Goal: Task Accomplishment & Management: Manage account settings

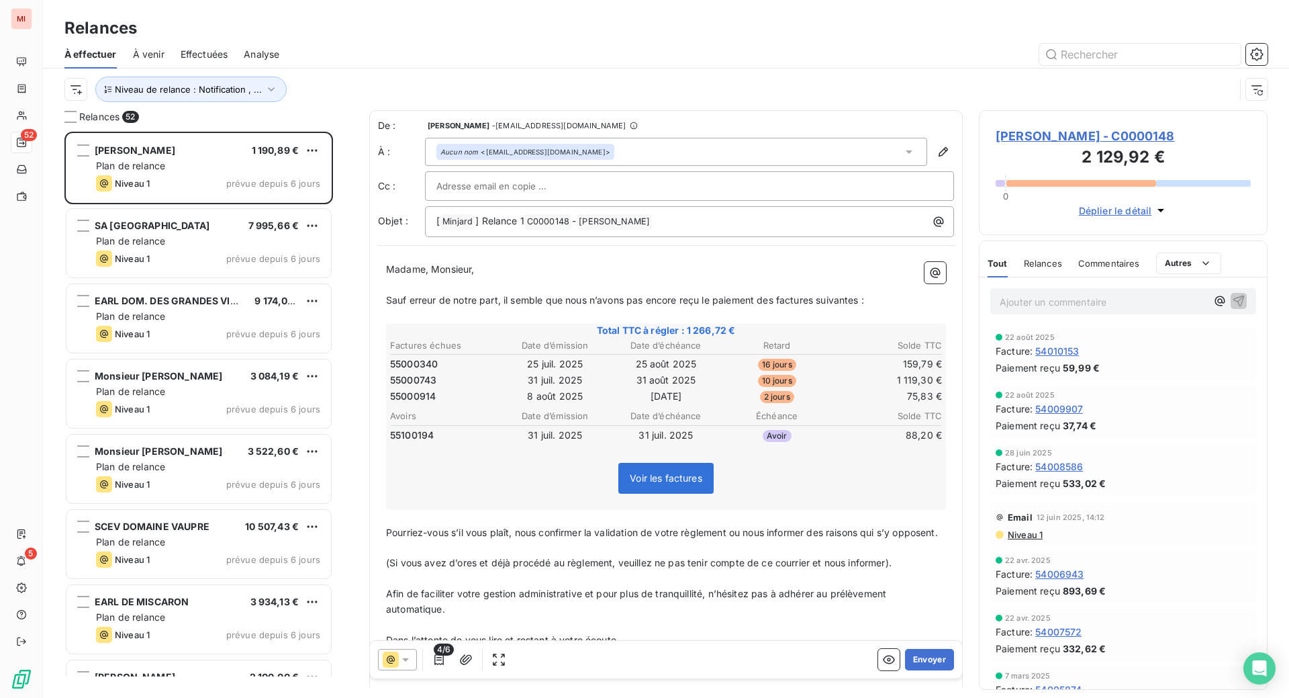
scroll to position [532, 256]
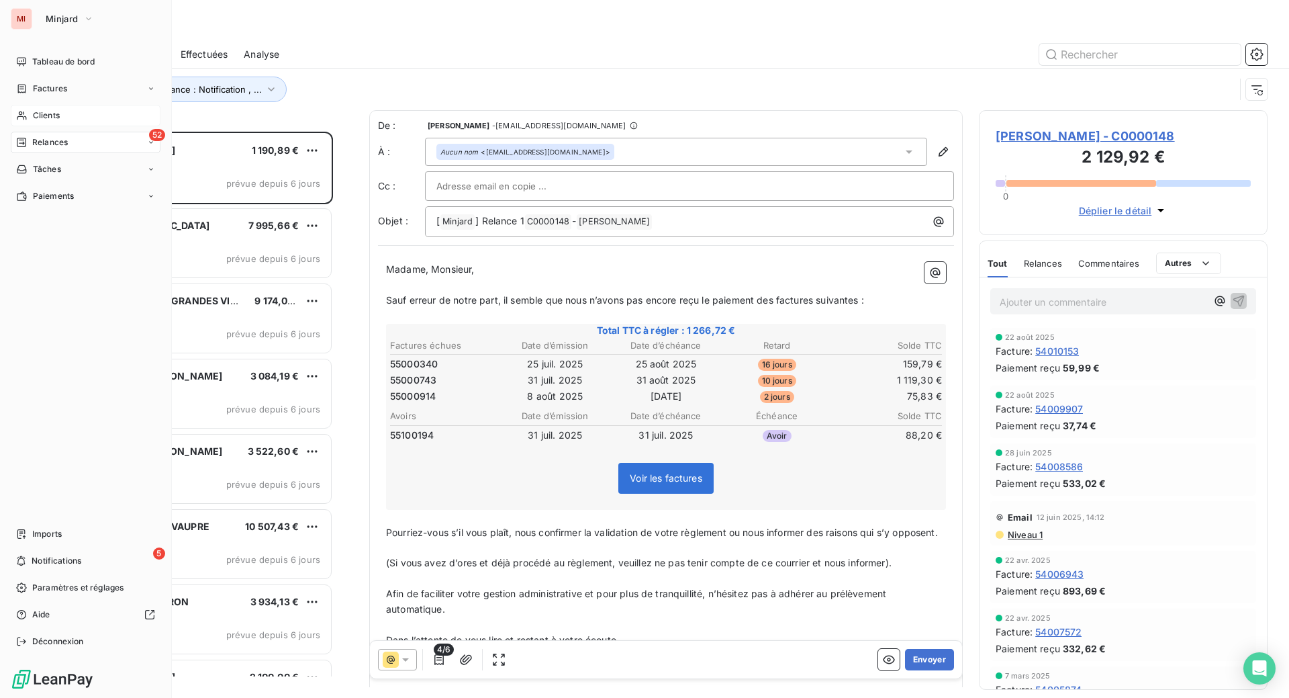
click at [65, 126] on div "Clients" at bounding box center [86, 115] width 150 height 21
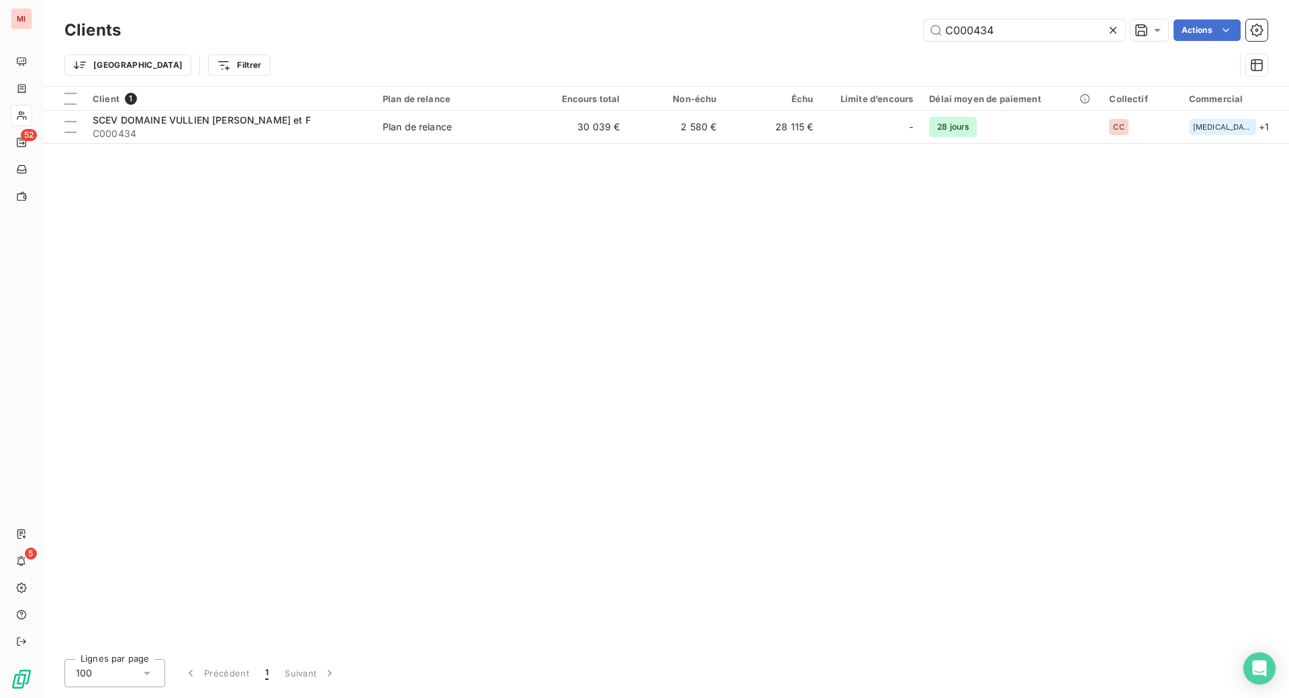
drag, startPoint x: 983, startPoint y: 29, endPoint x: 836, endPoint y: 28, distance: 147.0
click at [837, 28] on div "C000434 Actions" at bounding box center [702, 29] width 1131 height 21
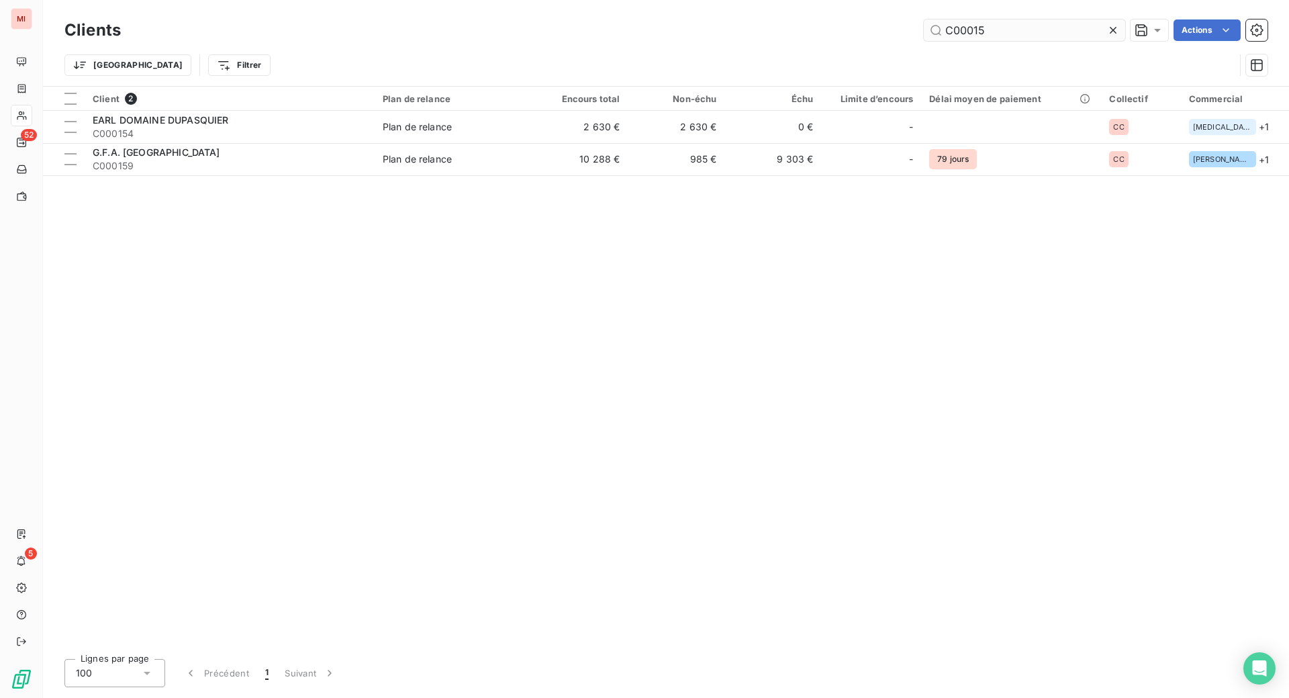
click at [935, 40] on input "C00015" at bounding box center [1024, 29] width 201 height 21
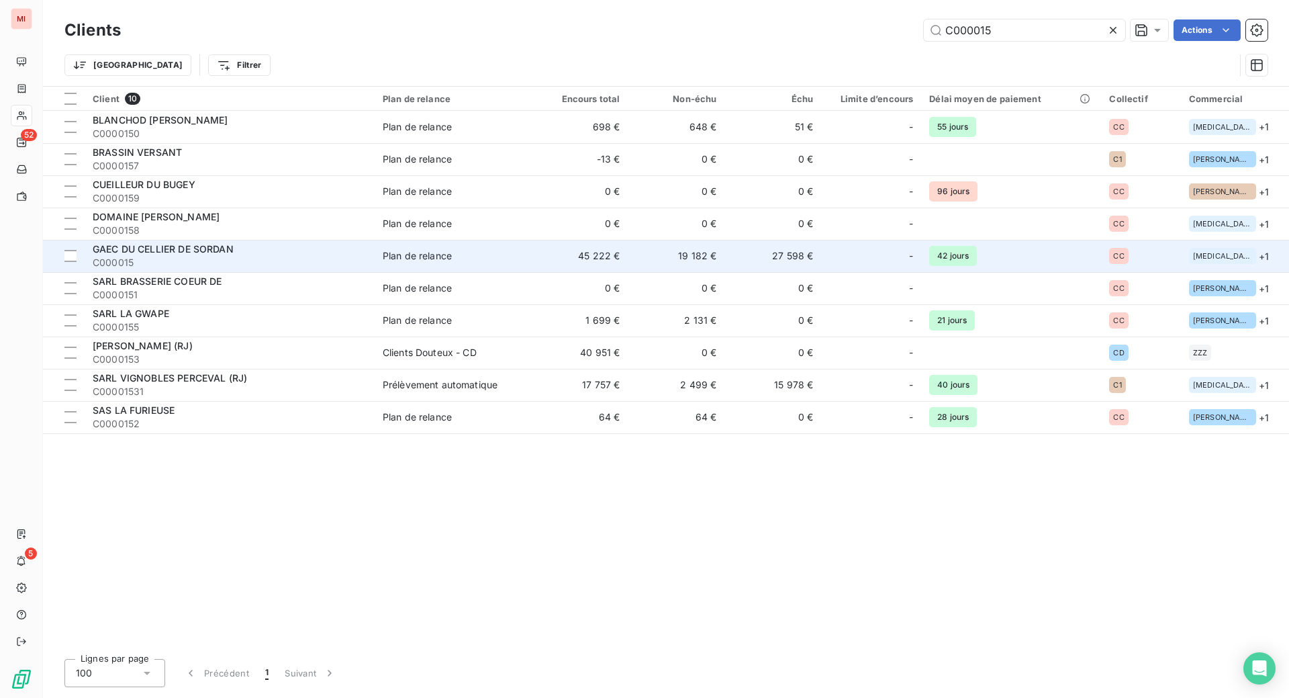
type input "C000015"
click at [228, 256] on div "GAEC DU CELLIER DE SORDAN" at bounding box center [230, 248] width 274 height 13
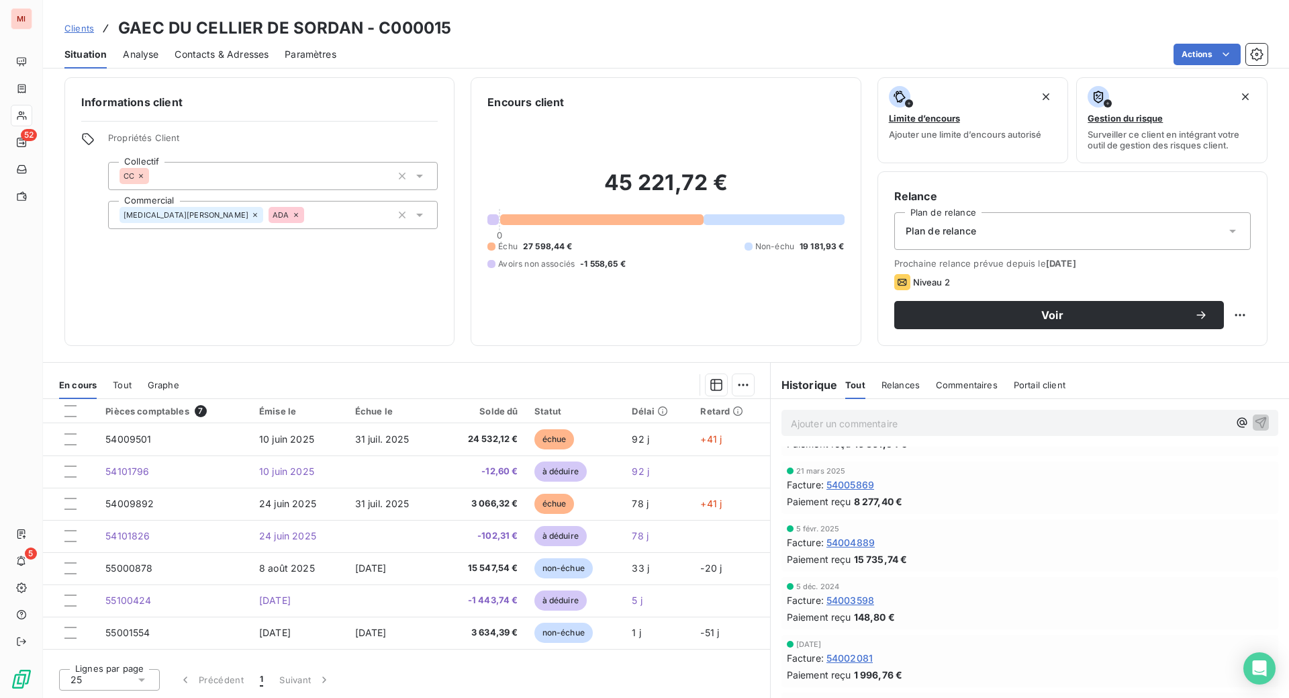
scroll to position [252, 0]
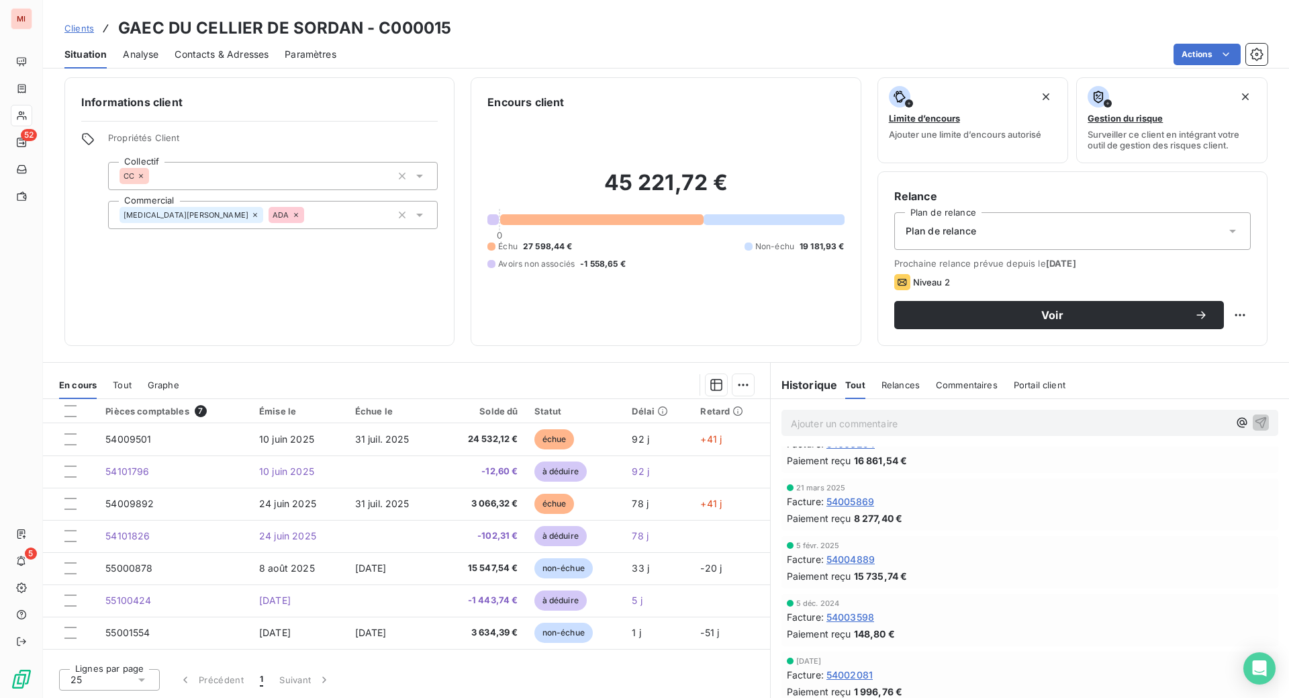
click at [918, 386] on span "Relances" at bounding box center [901, 384] width 38 height 11
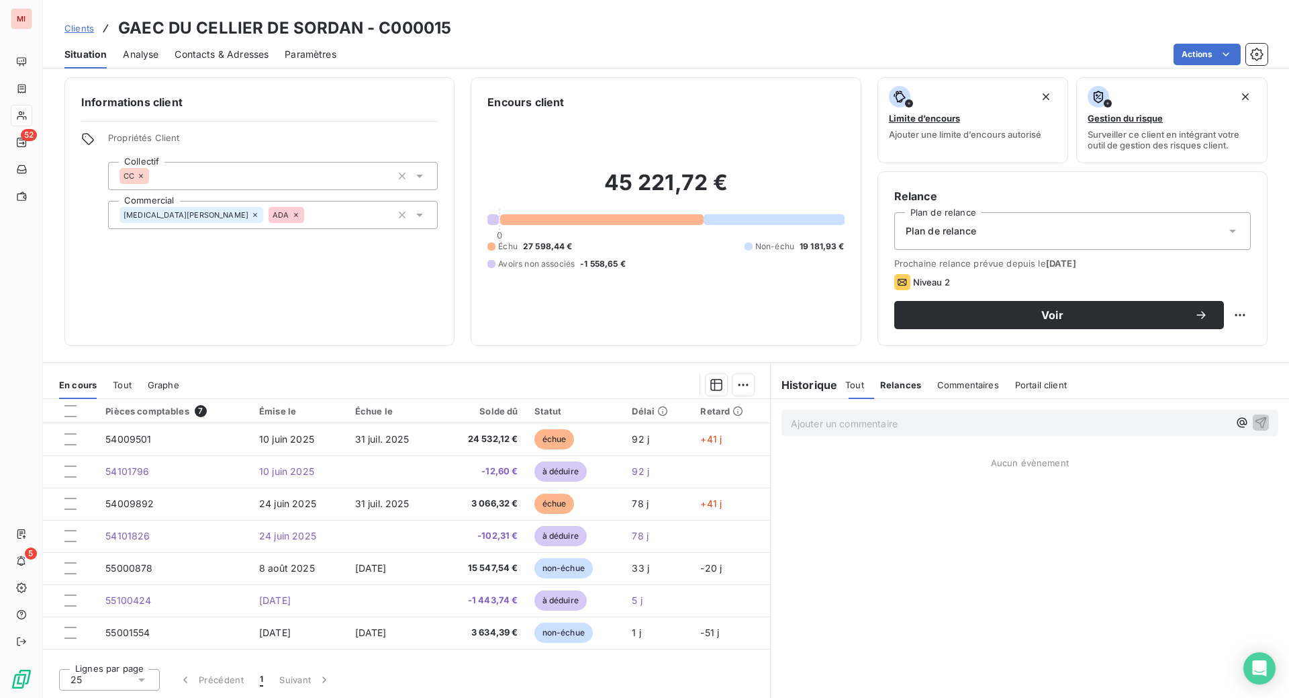
scroll to position [0, 0]
click at [843, 488] on span "Notification" at bounding box center [823, 482] width 50 height 11
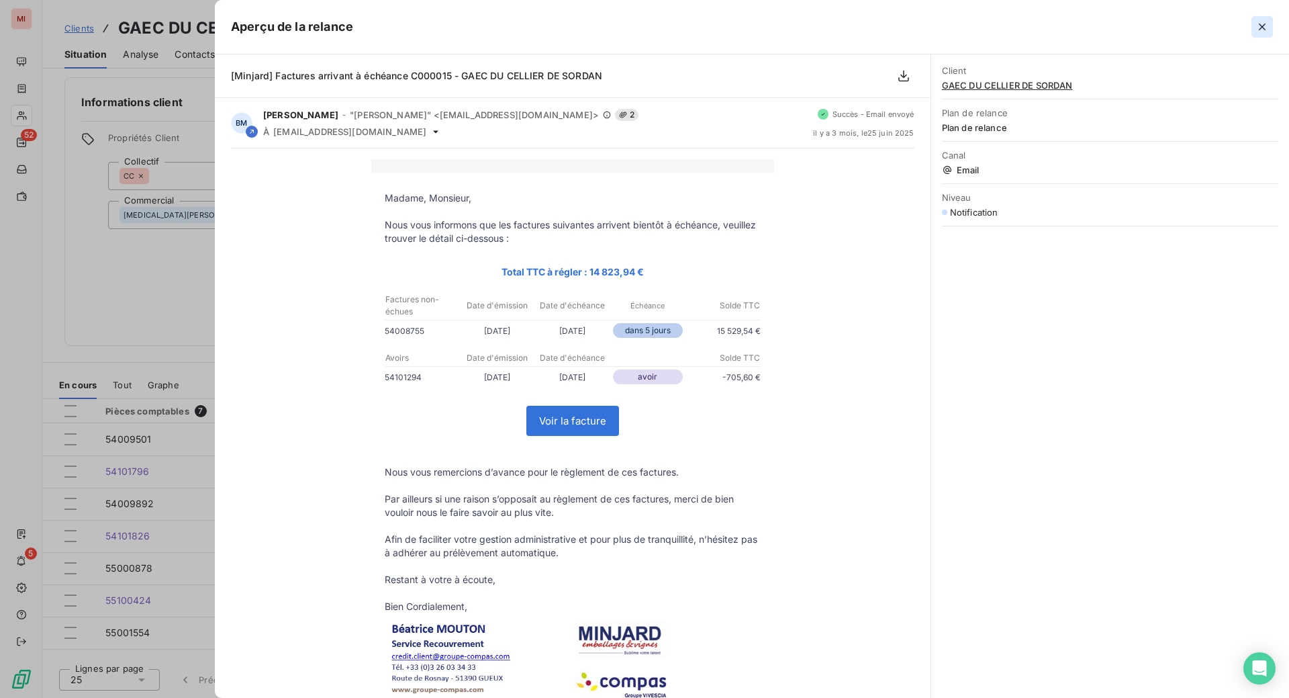
click at [1259, 30] on icon "button" at bounding box center [1262, 26] width 7 height 7
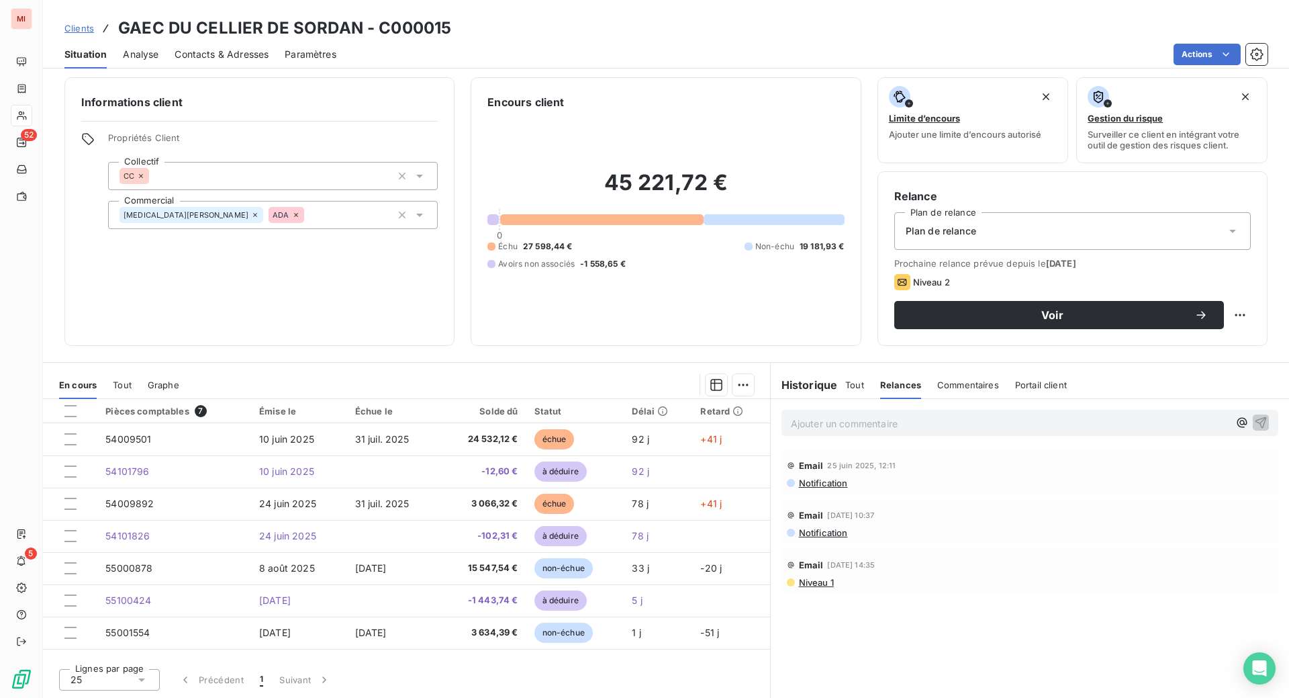
click at [833, 538] on span "Notification" at bounding box center [823, 532] width 50 height 11
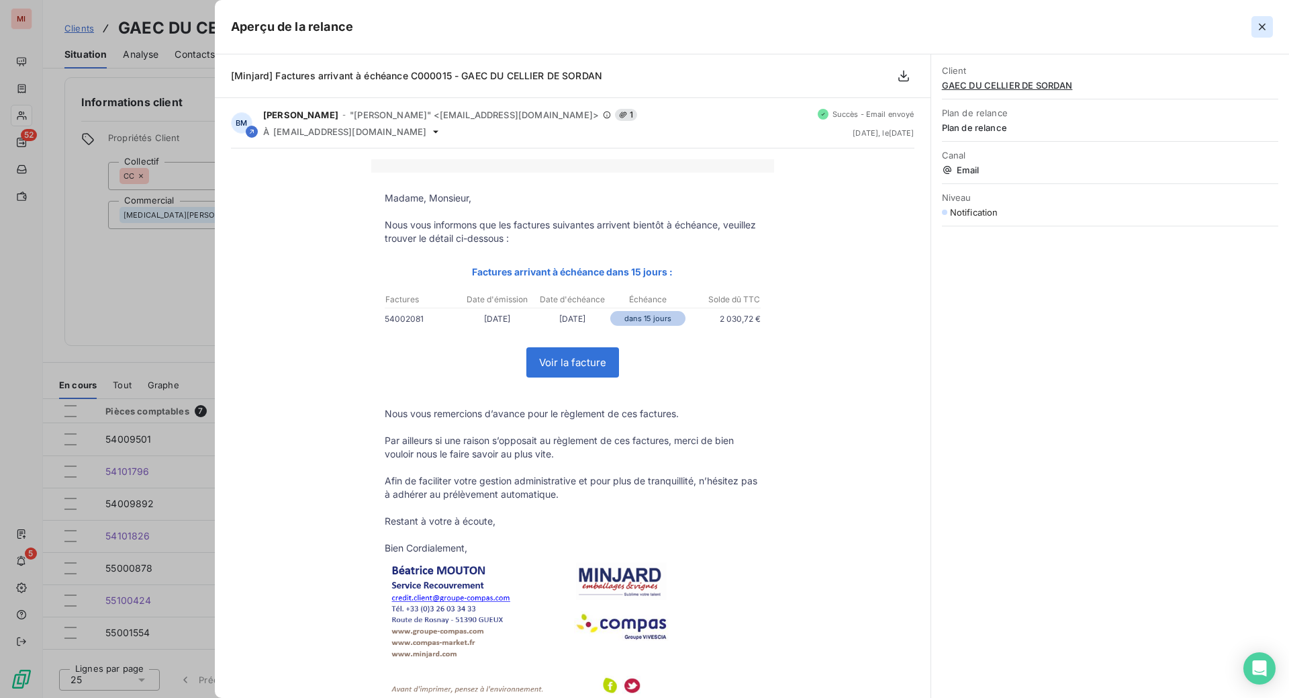
click at [1256, 34] on icon "button" at bounding box center [1262, 26] width 13 height 13
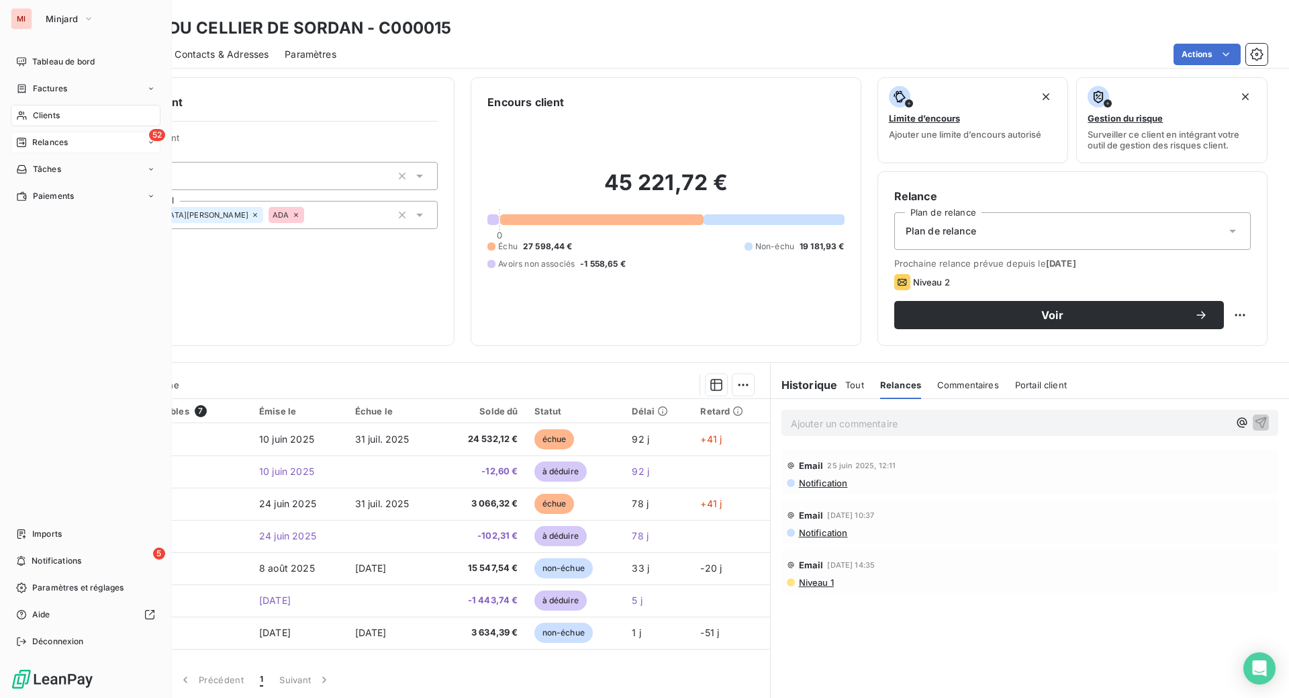
click at [66, 148] on span "Relances" at bounding box center [50, 142] width 36 height 12
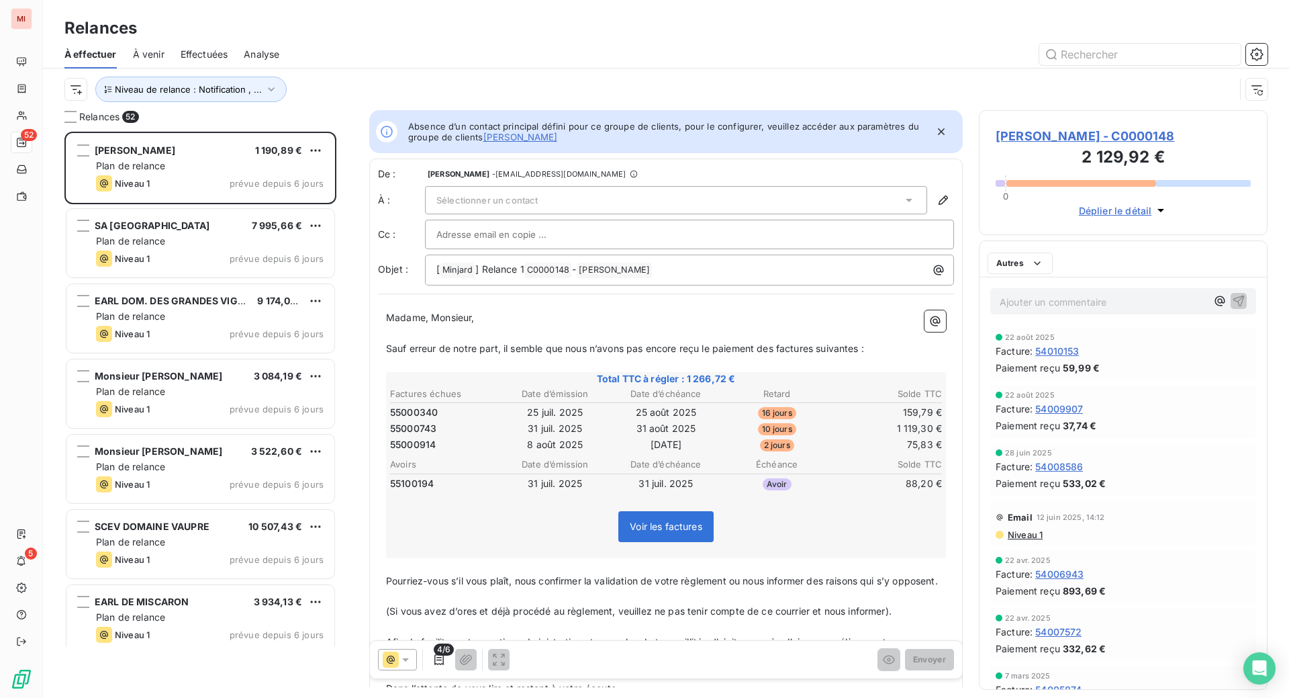
scroll to position [532, 256]
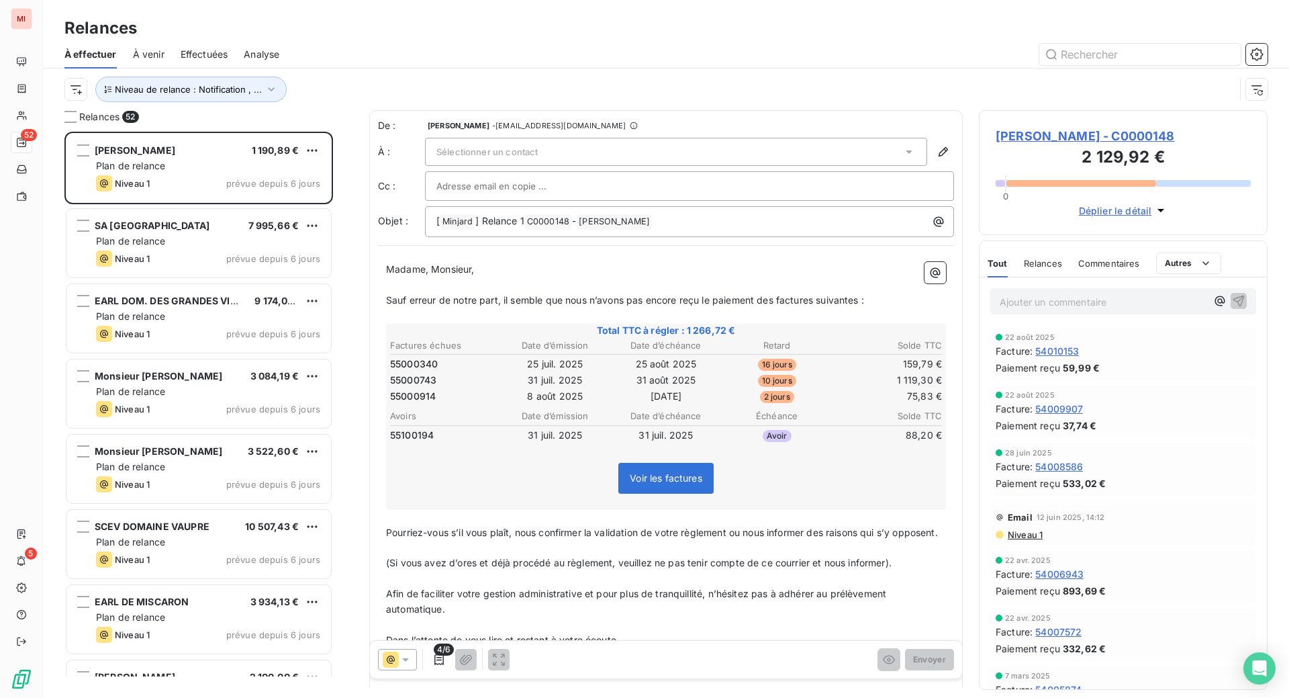
click at [902, 158] on icon at bounding box center [908, 151] width 13 height 13
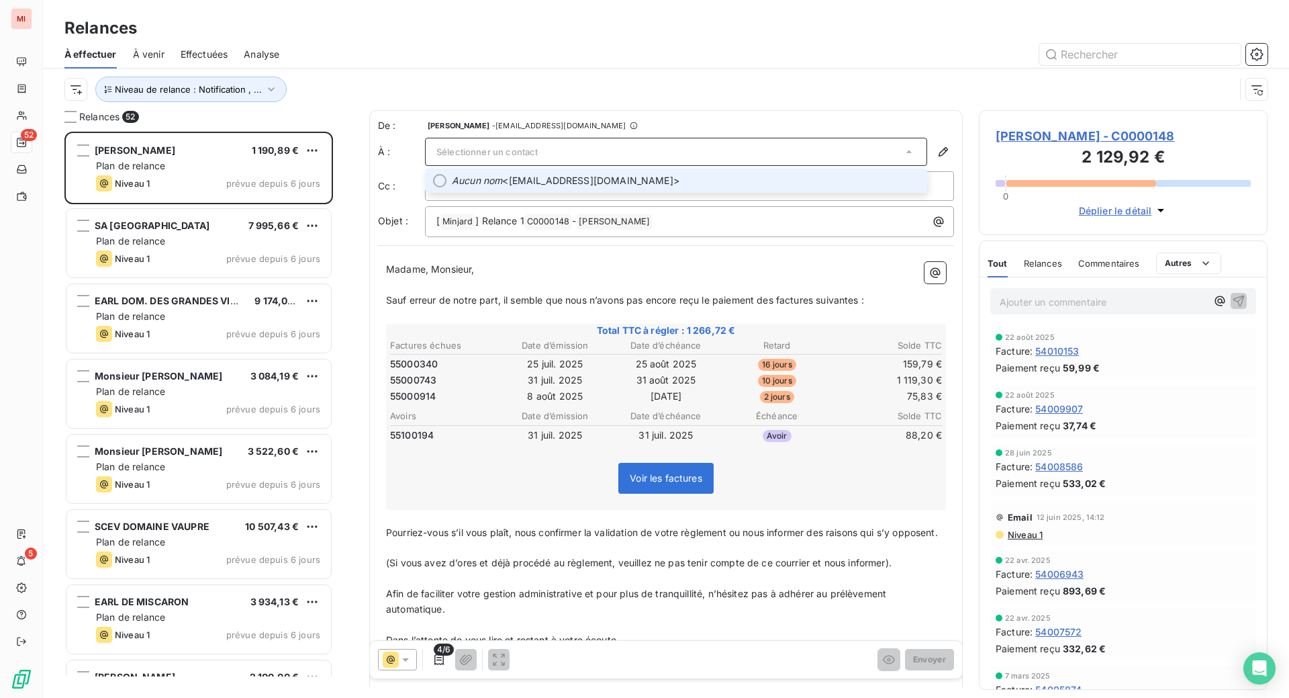
click at [560, 187] on span "Aucun nom <[EMAIL_ADDRESS][DOMAIN_NAME]>" at bounding box center [685, 180] width 467 height 13
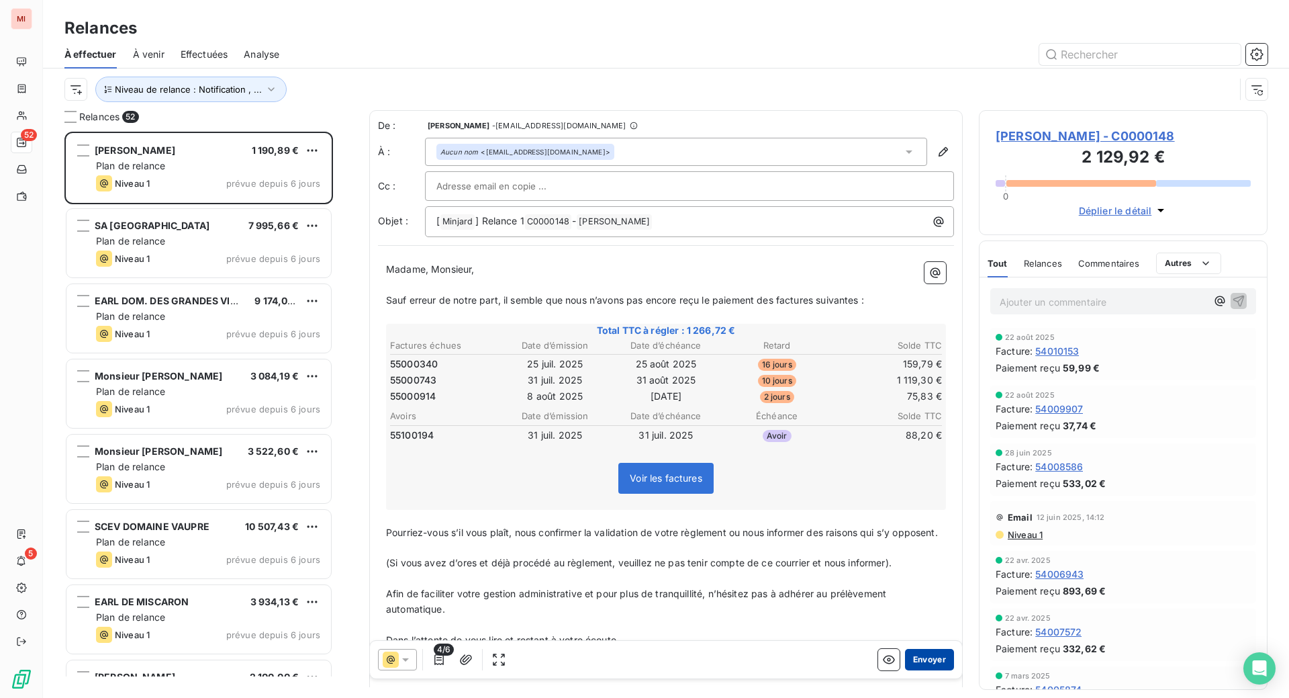
click at [905, 670] on button "Envoyer" at bounding box center [929, 659] width 49 height 21
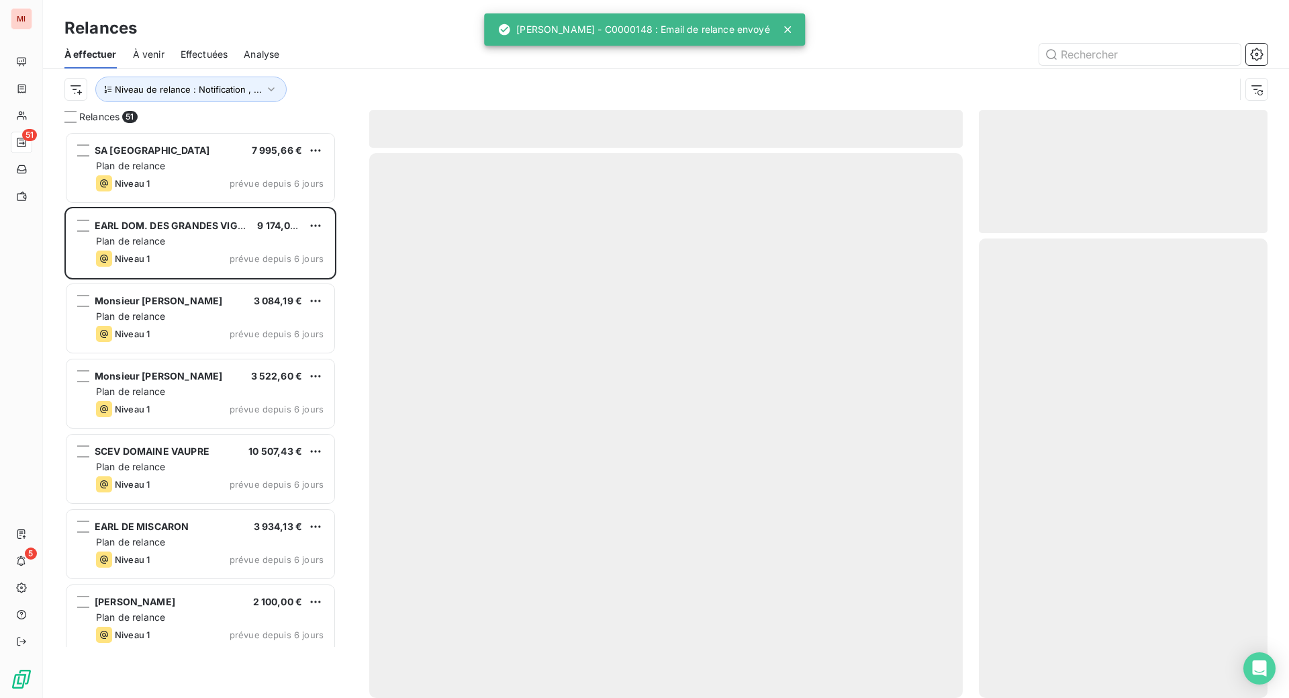
scroll to position [532, 256]
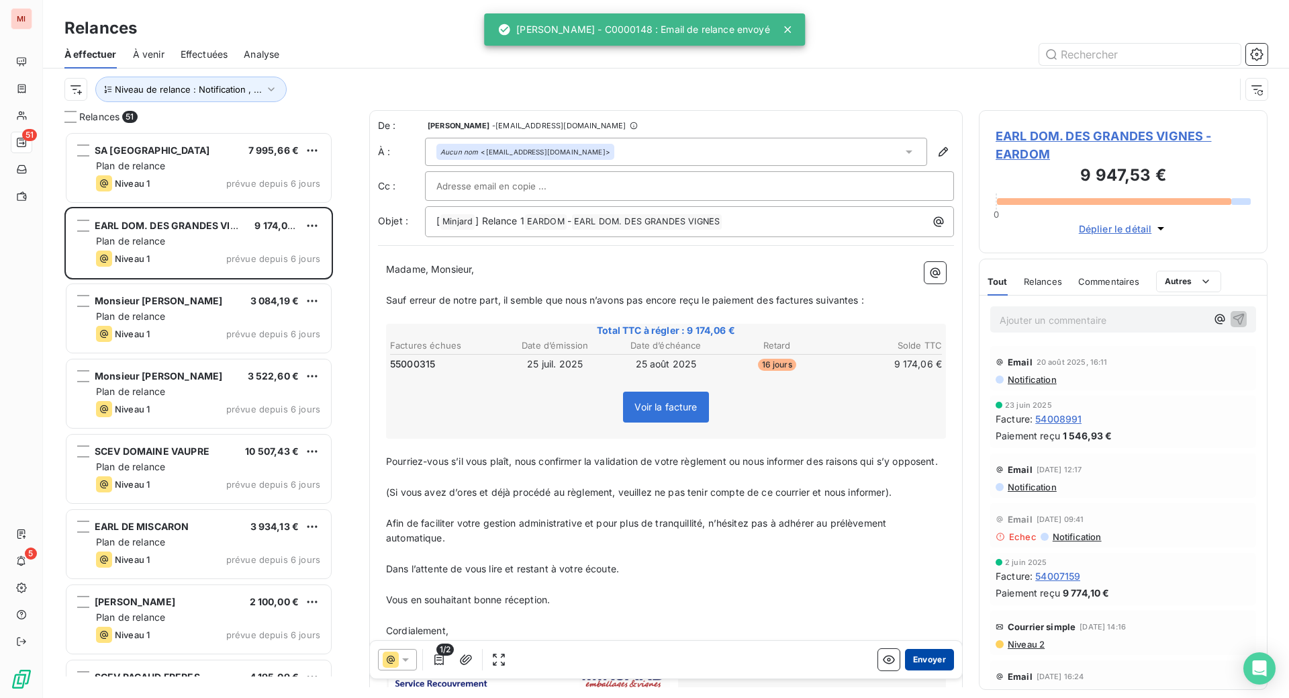
click at [912, 670] on button "Envoyer" at bounding box center [929, 659] width 49 height 21
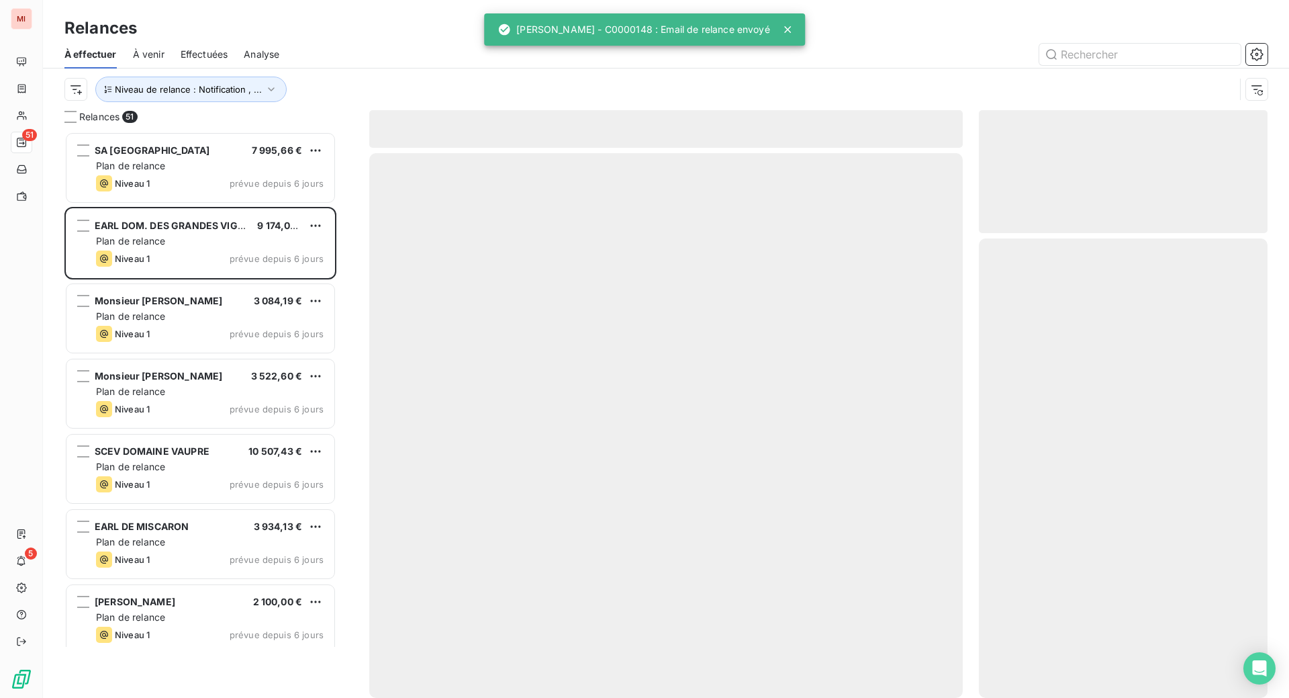
scroll to position [502, 259]
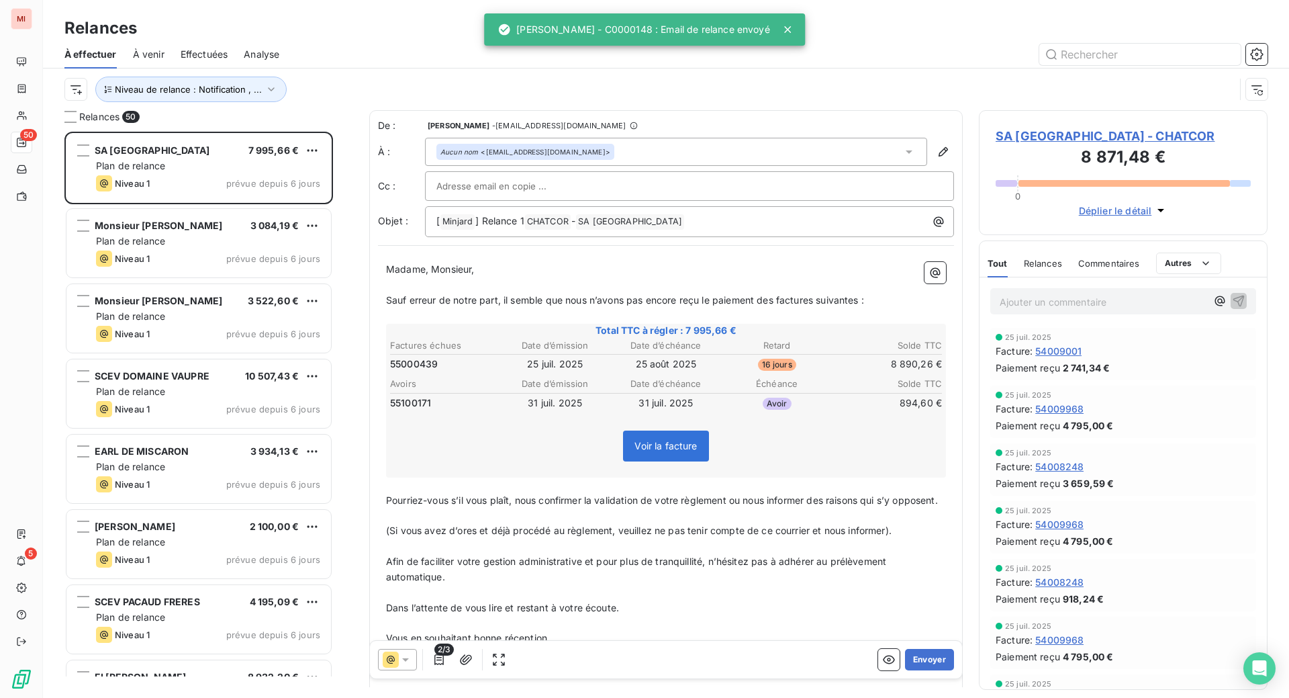
scroll to position [532, 256]
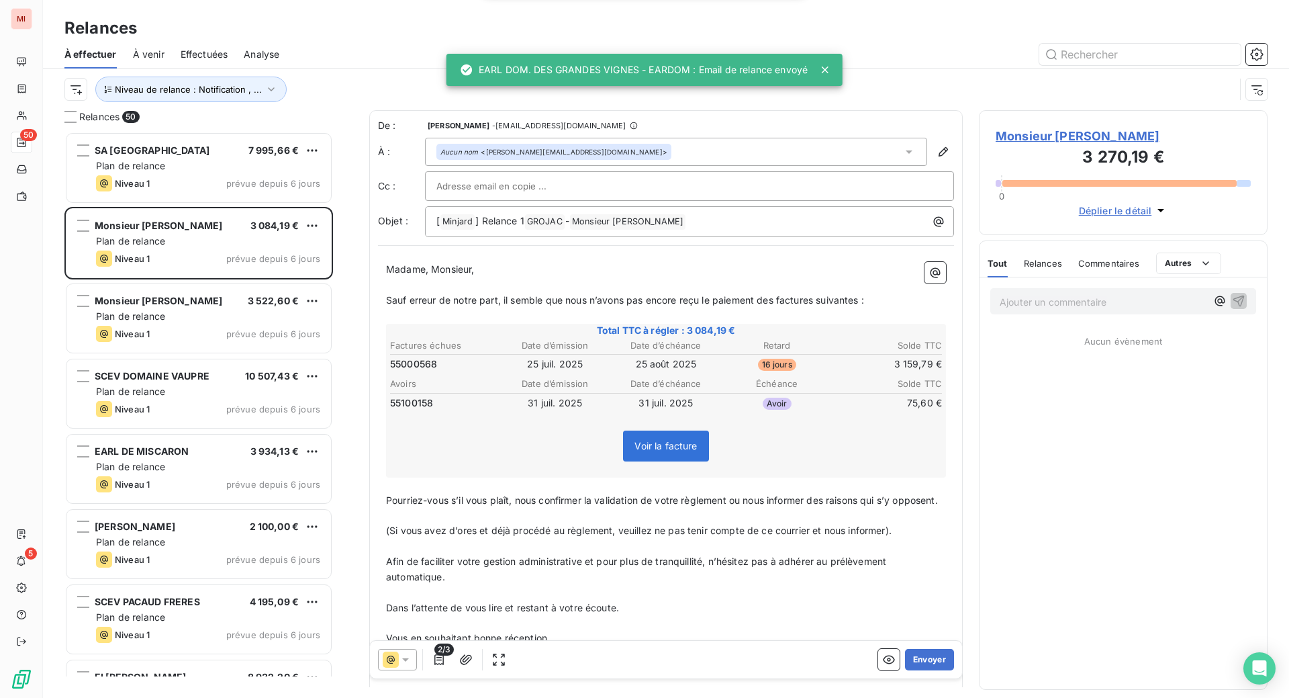
scroll to position [532, 256]
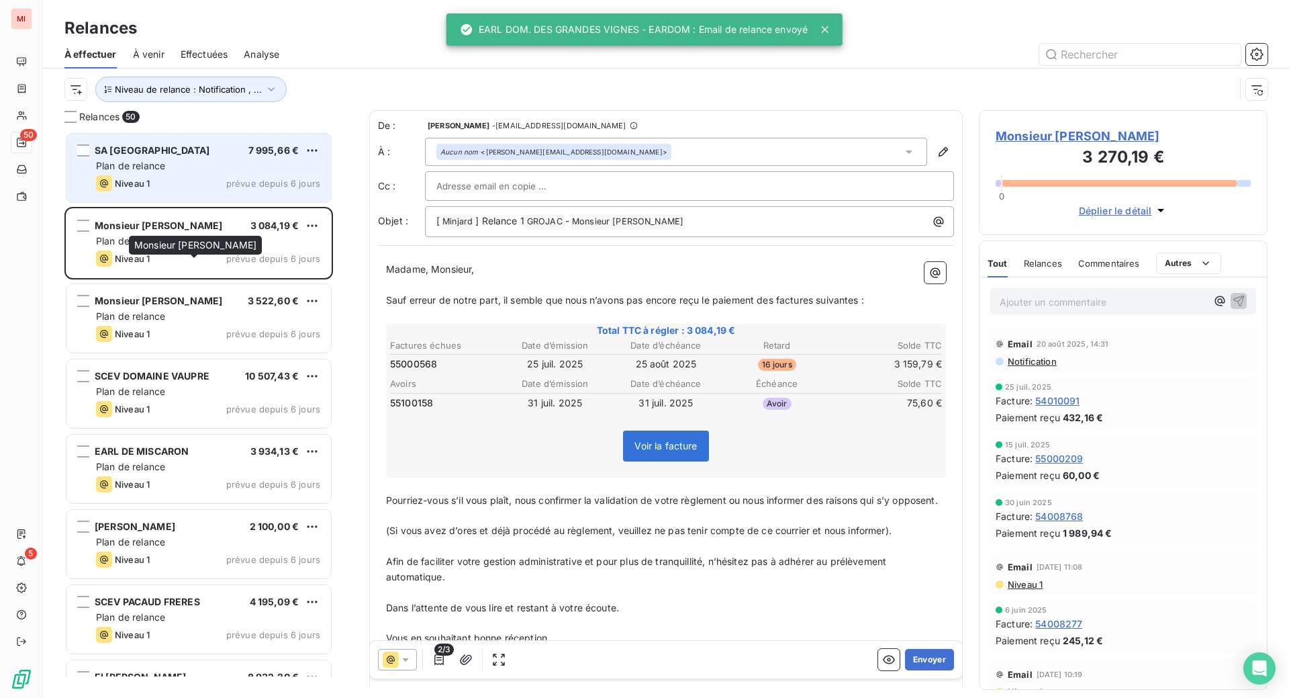
click at [165, 171] on span "Plan de relance" at bounding box center [130, 165] width 69 height 11
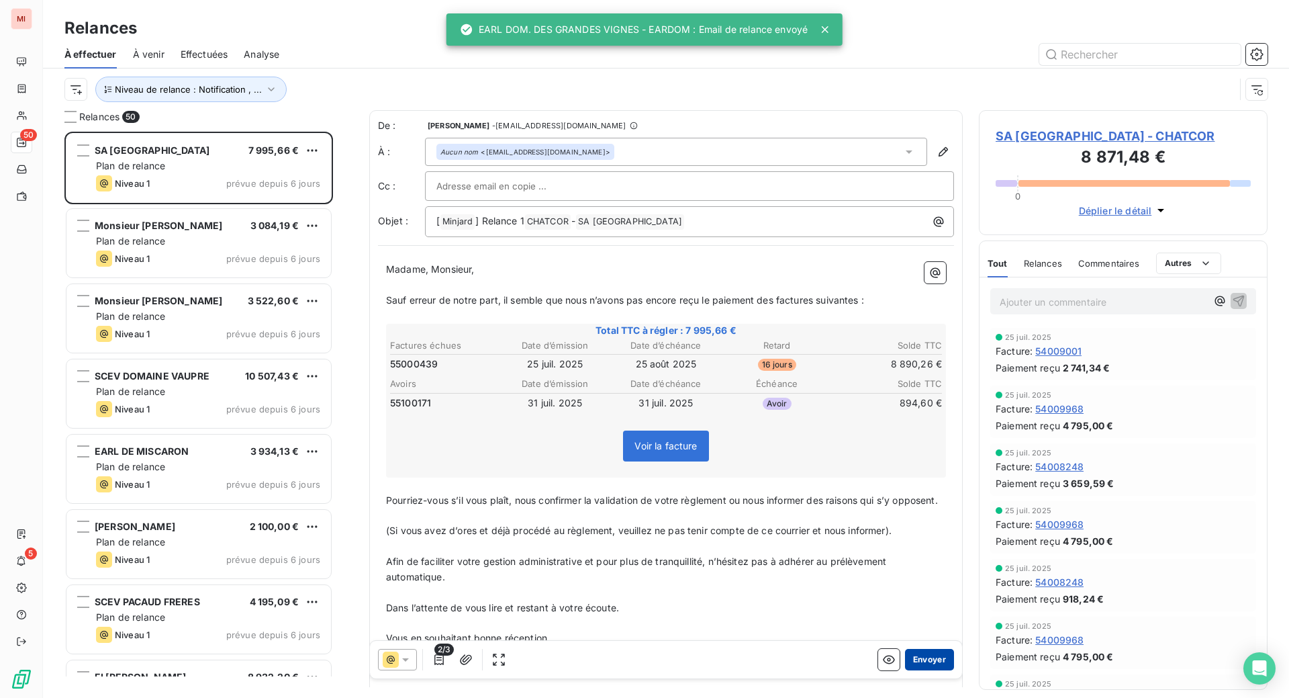
click at [905, 670] on button "Envoyer" at bounding box center [929, 659] width 49 height 21
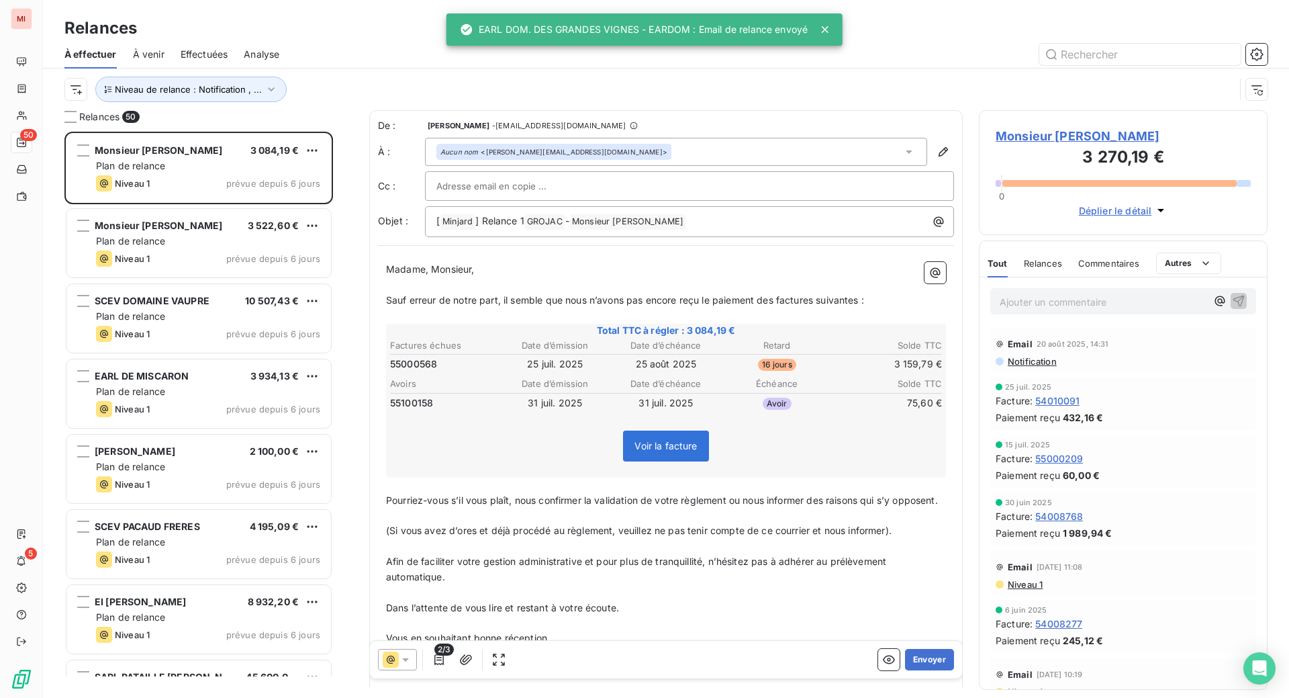
scroll to position [532, 256]
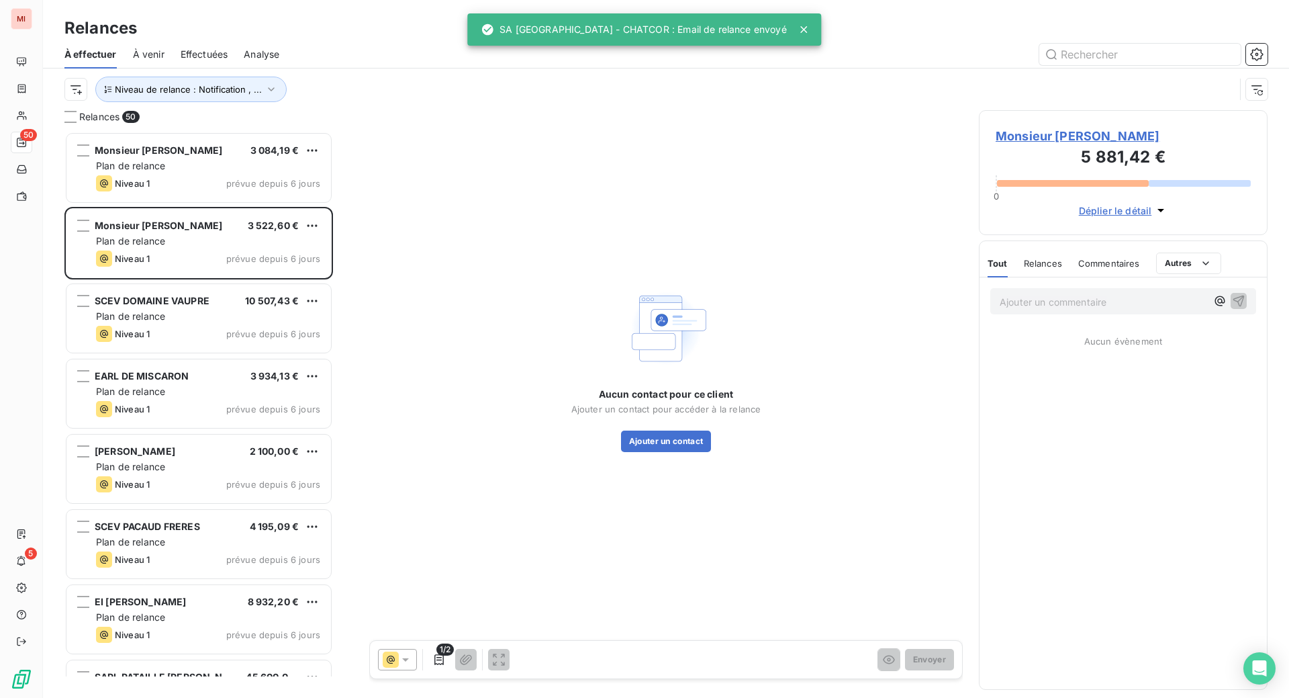
scroll to position [532, 256]
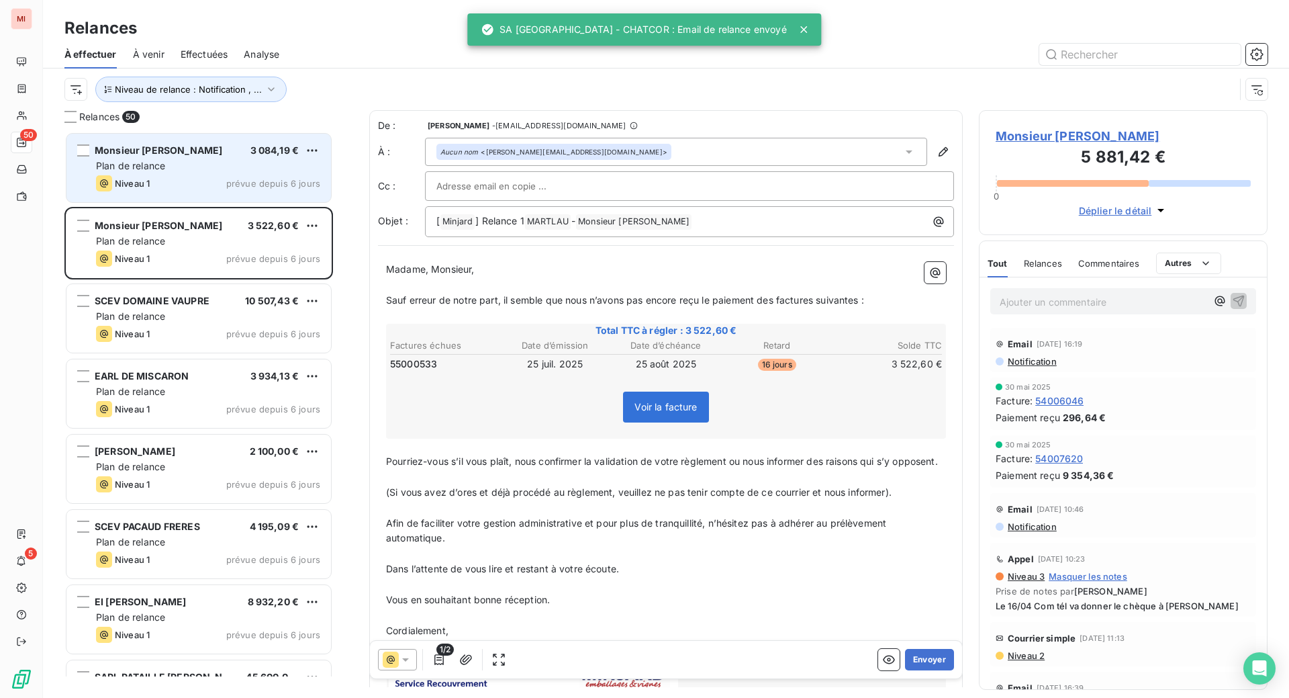
click at [165, 171] on span "Plan de relance" at bounding box center [130, 165] width 69 height 11
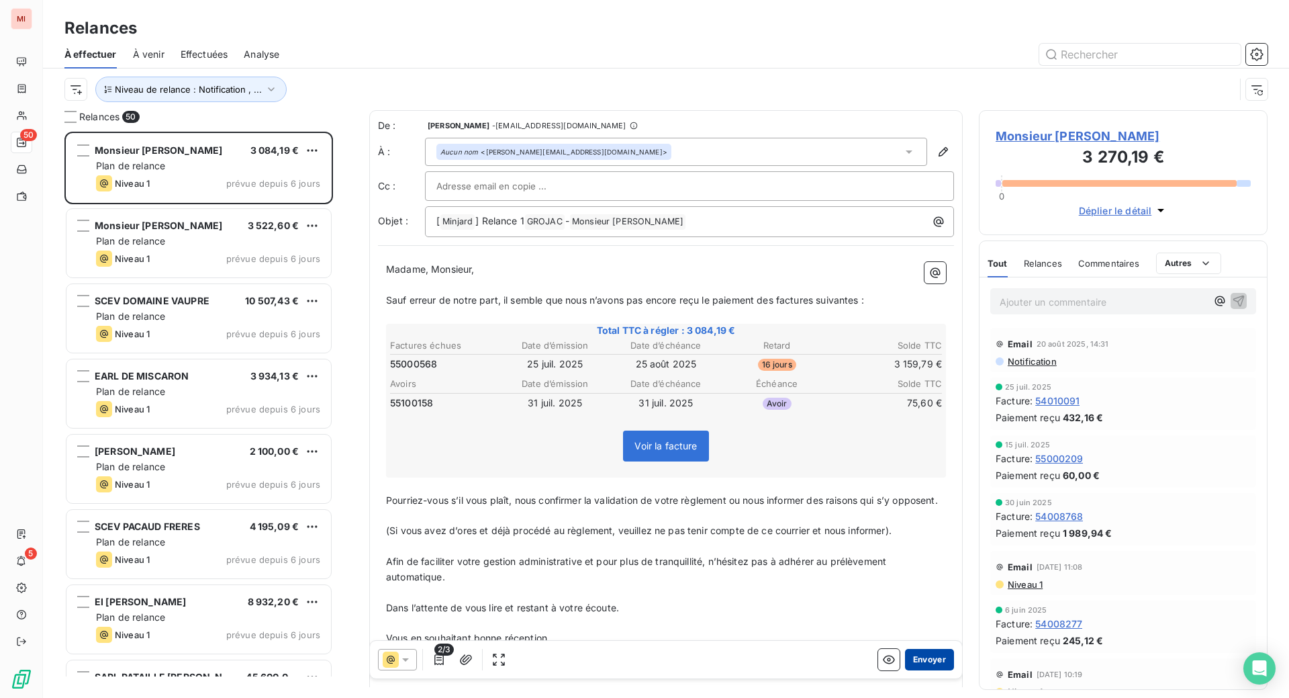
click at [908, 670] on button "Envoyer" at bounding box center [929, 659] width 49 height 21
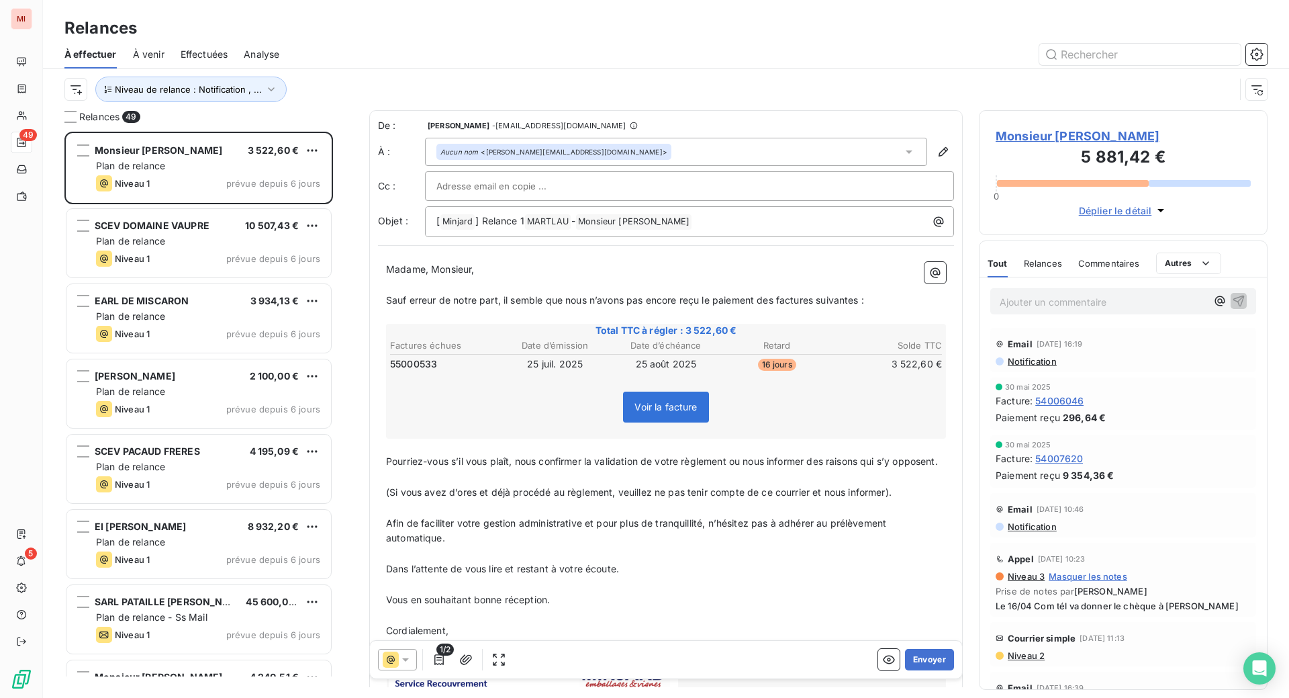
scroll to position [532, 256]
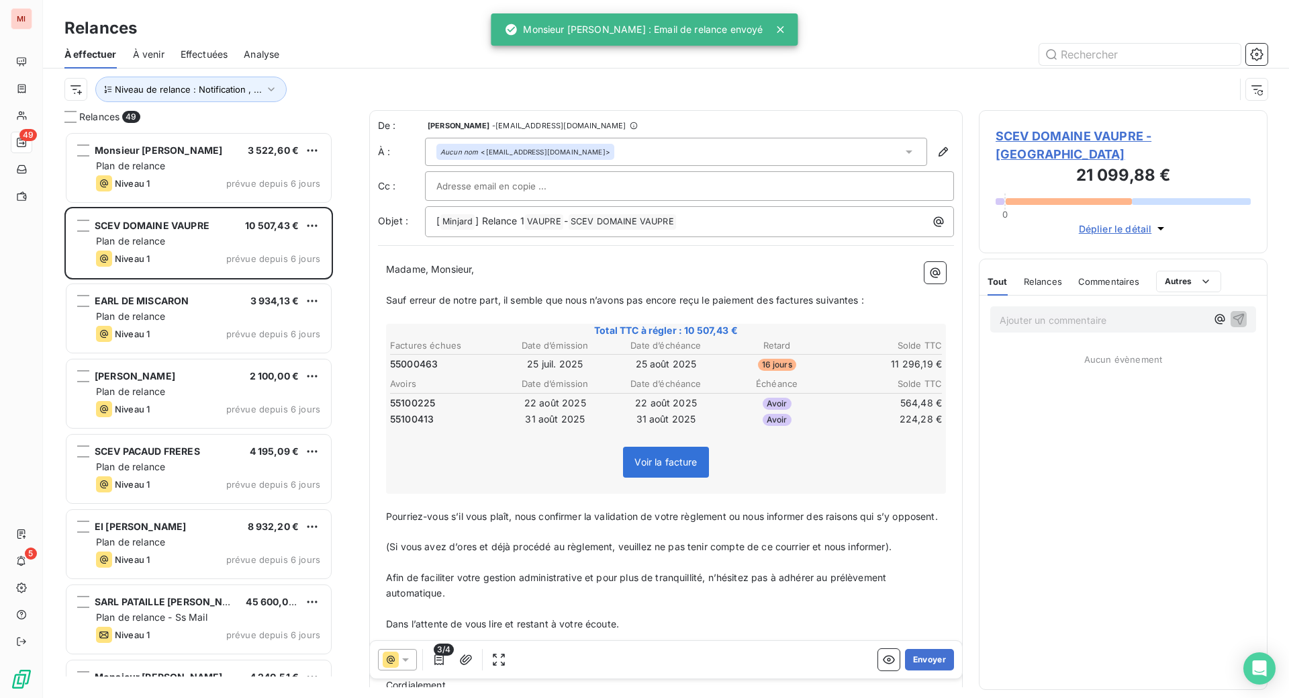
scroll to position [532, 256]
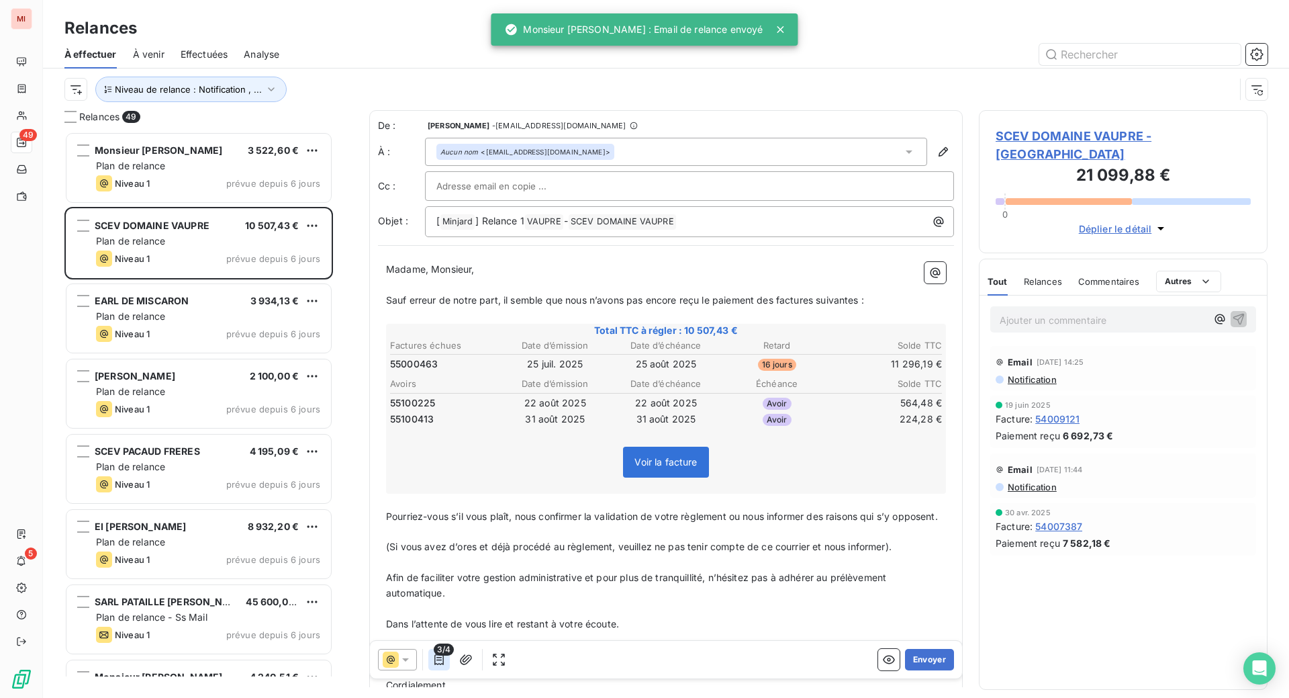
click at [446, 666] on icon "button" at bounding box center [438, 659] width 13 height 13
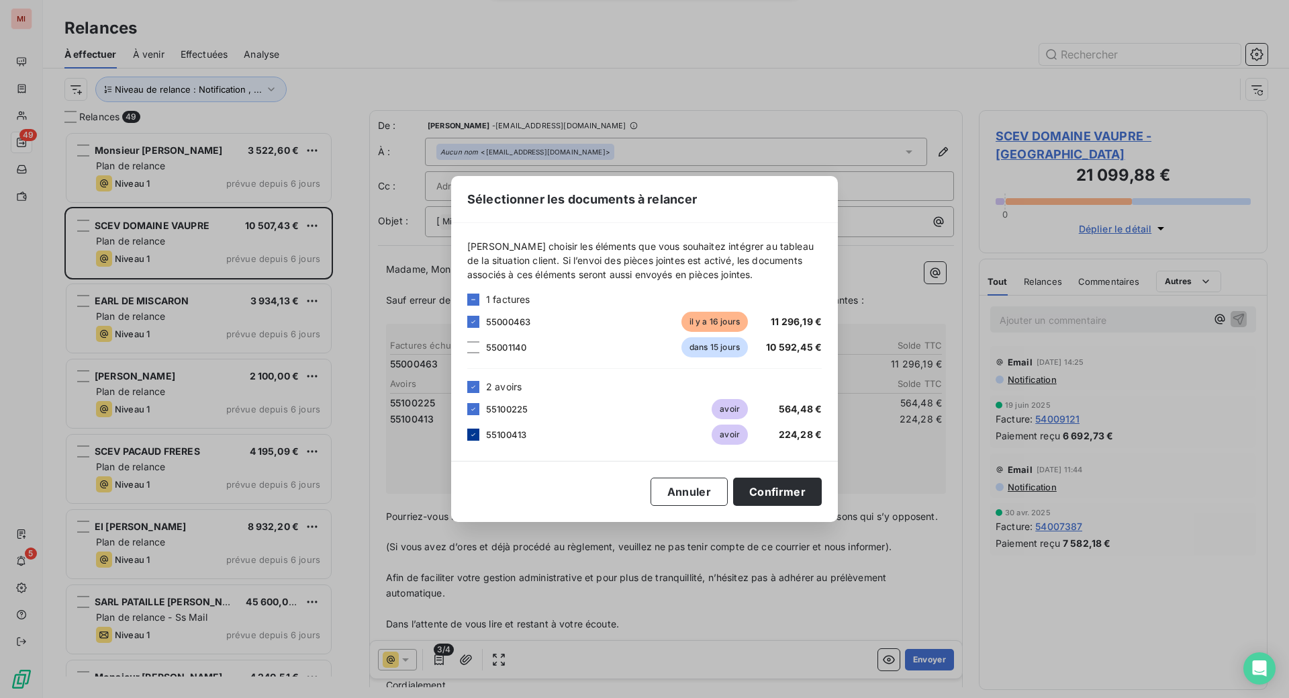
click at [469, 434] on icon at bounding box center [473, 434] width 8 height 8
click at [822, 506] on button "Confirmer" at bounding box center [777, 491] width 89 height 28
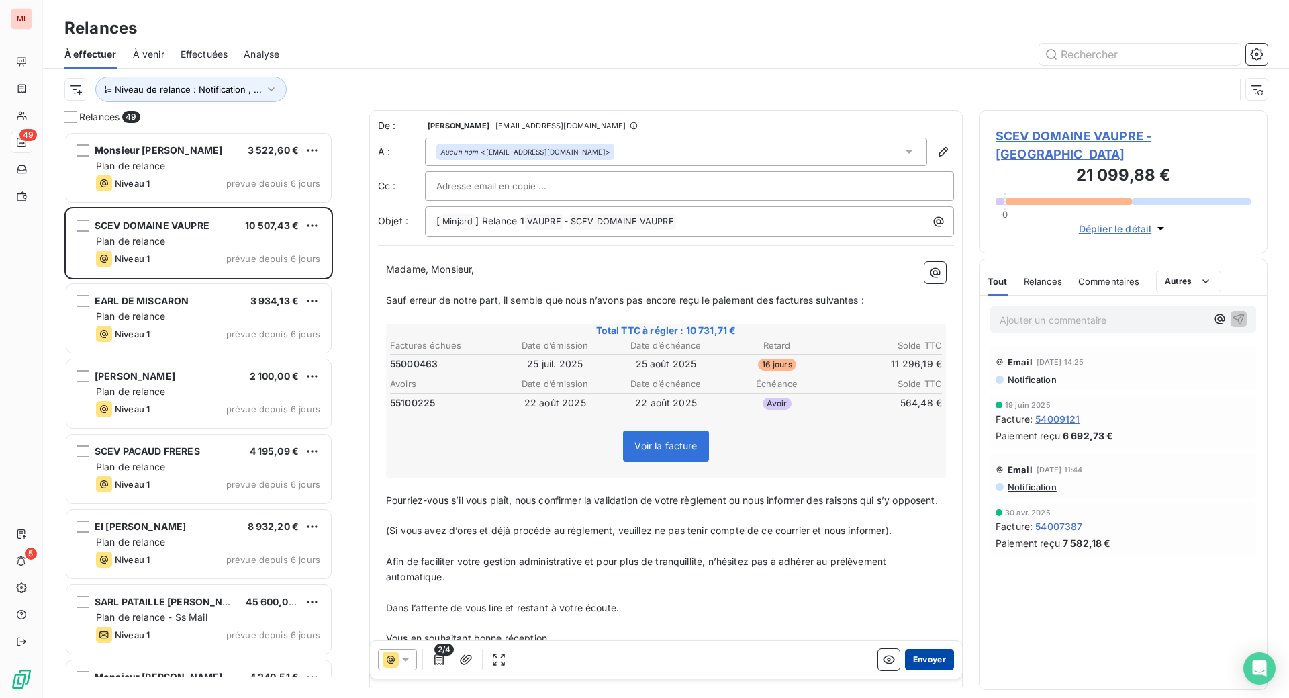
click at [908, 670] on button "Envoyer" at bounding box center [929, 659] width 49 height 21
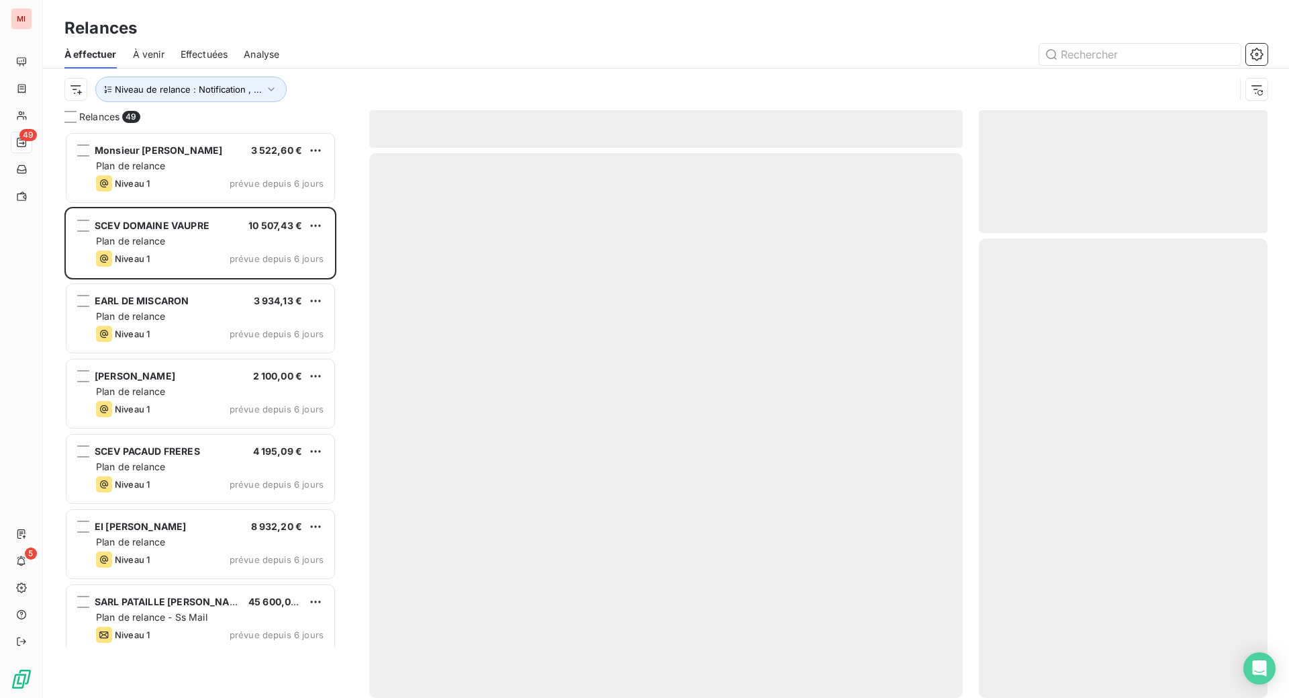
scroll to position [502, 259]
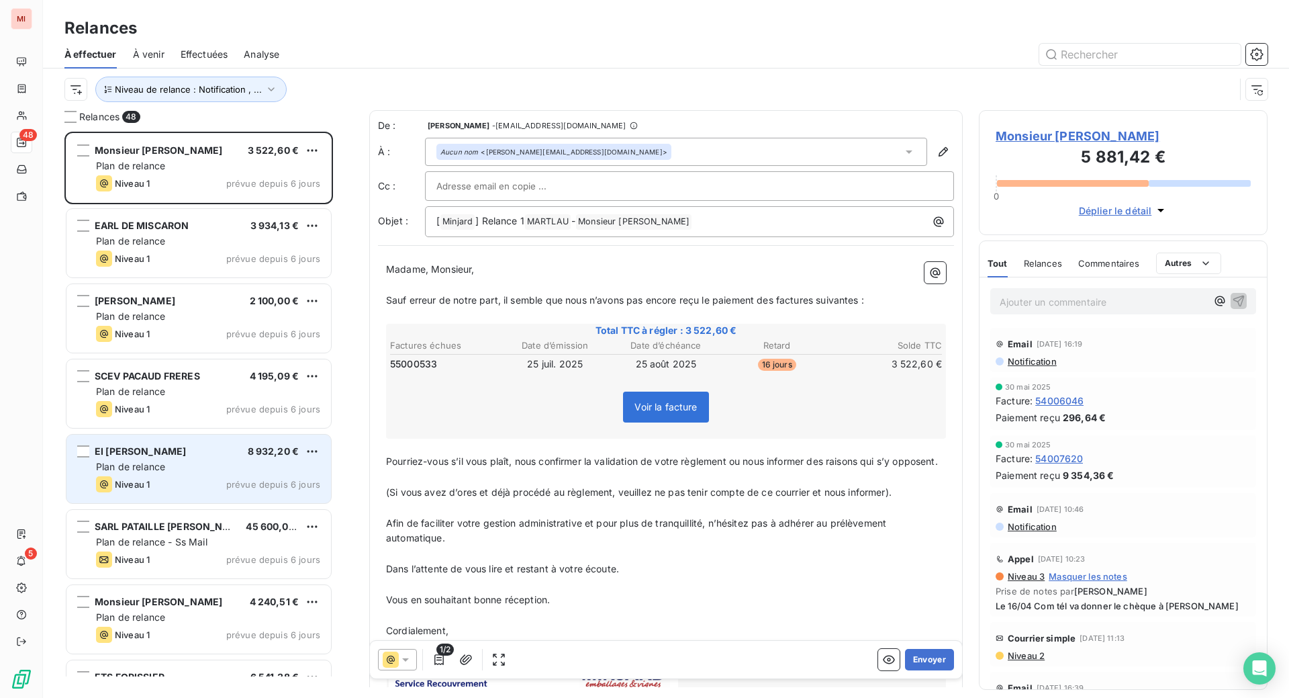
scroll to position [532, 256]
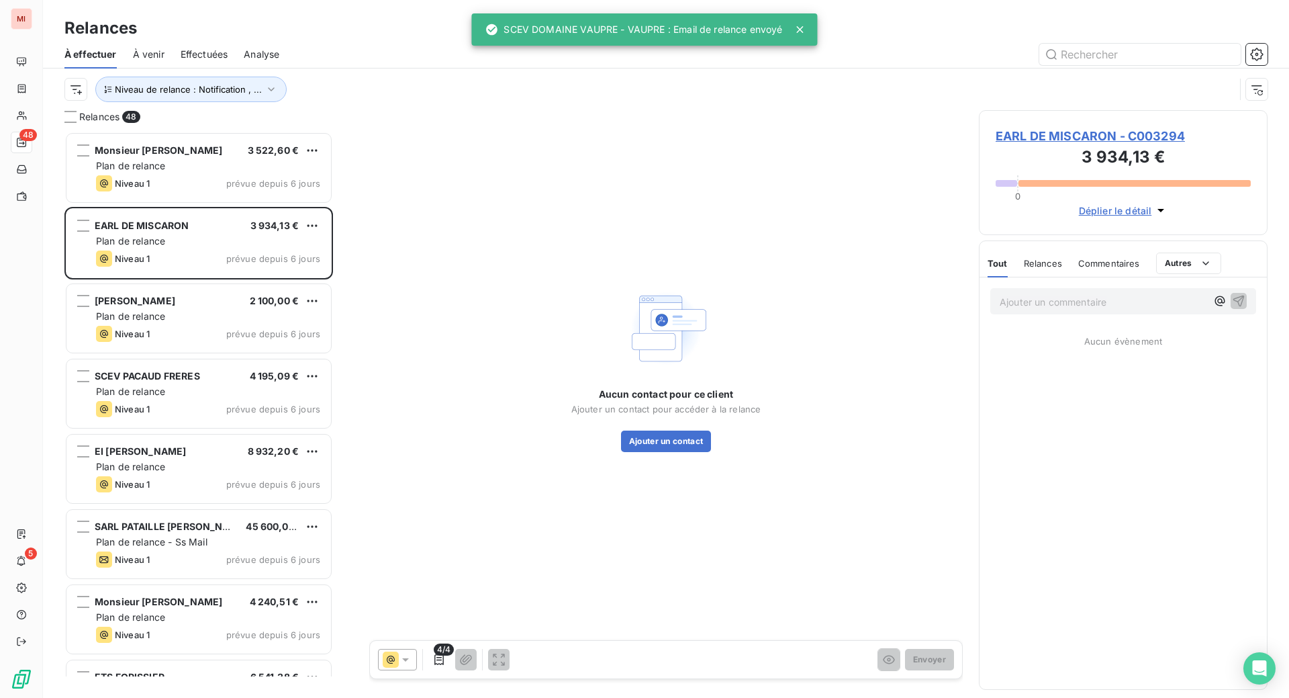
scroll to position [532, 256]
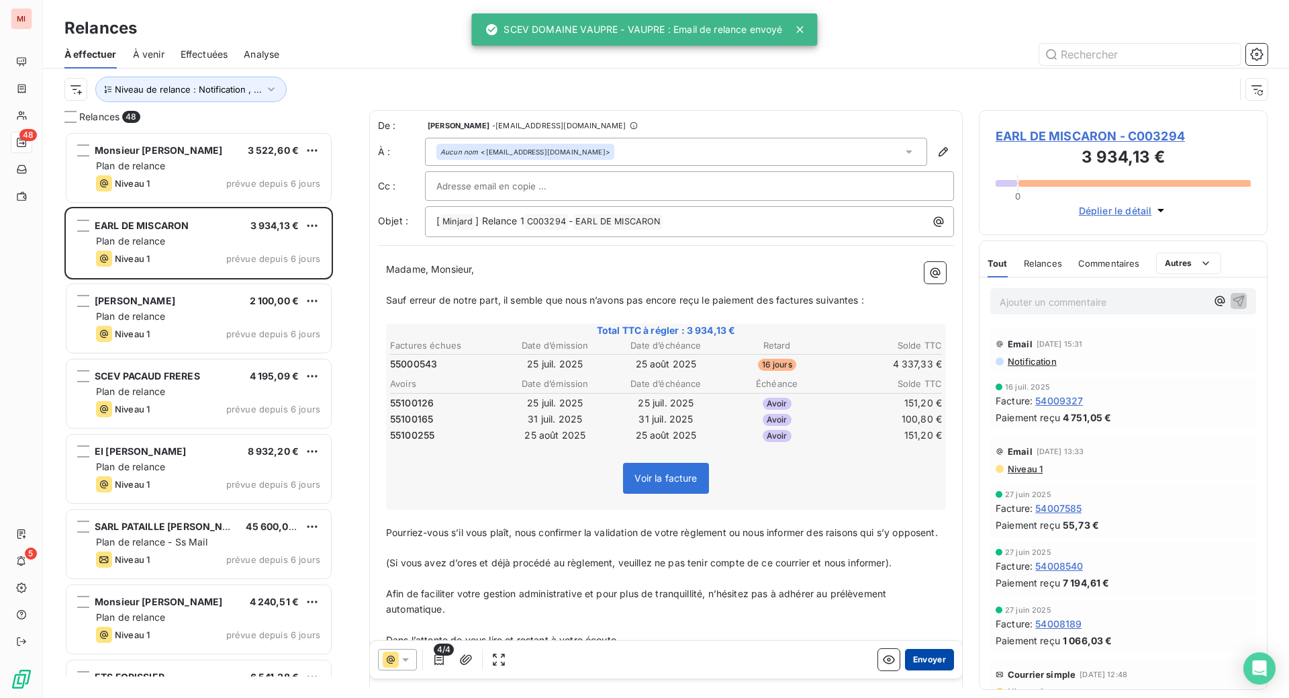
click at [905, 670] on button "Envoyer" at bounding box center [929, 659] width 49 height 21
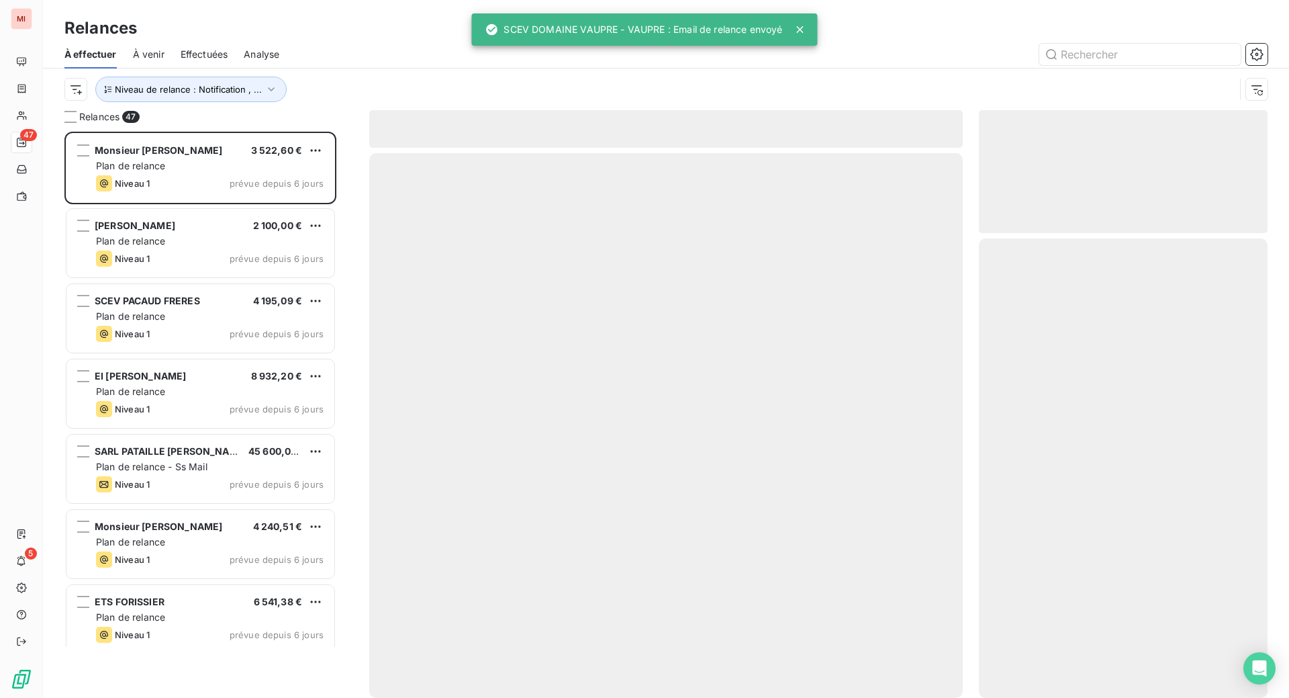
scroll to position [532, 256]
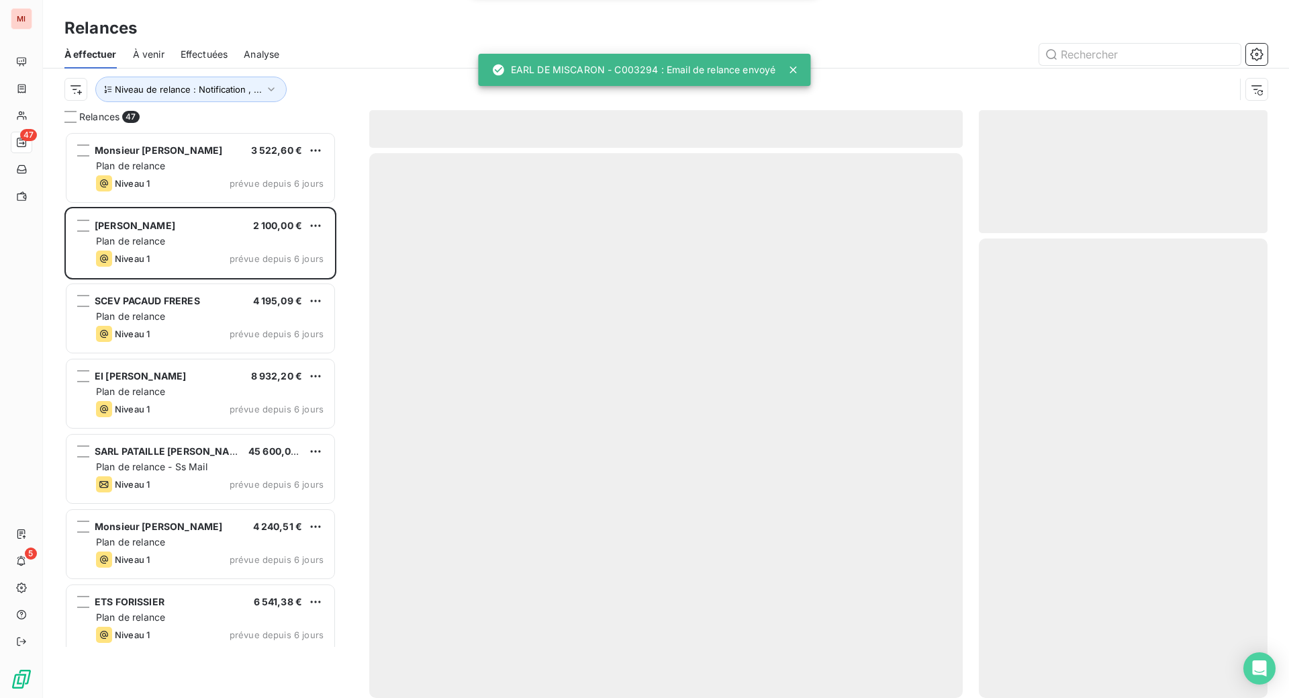
scroll to position [532, 256]
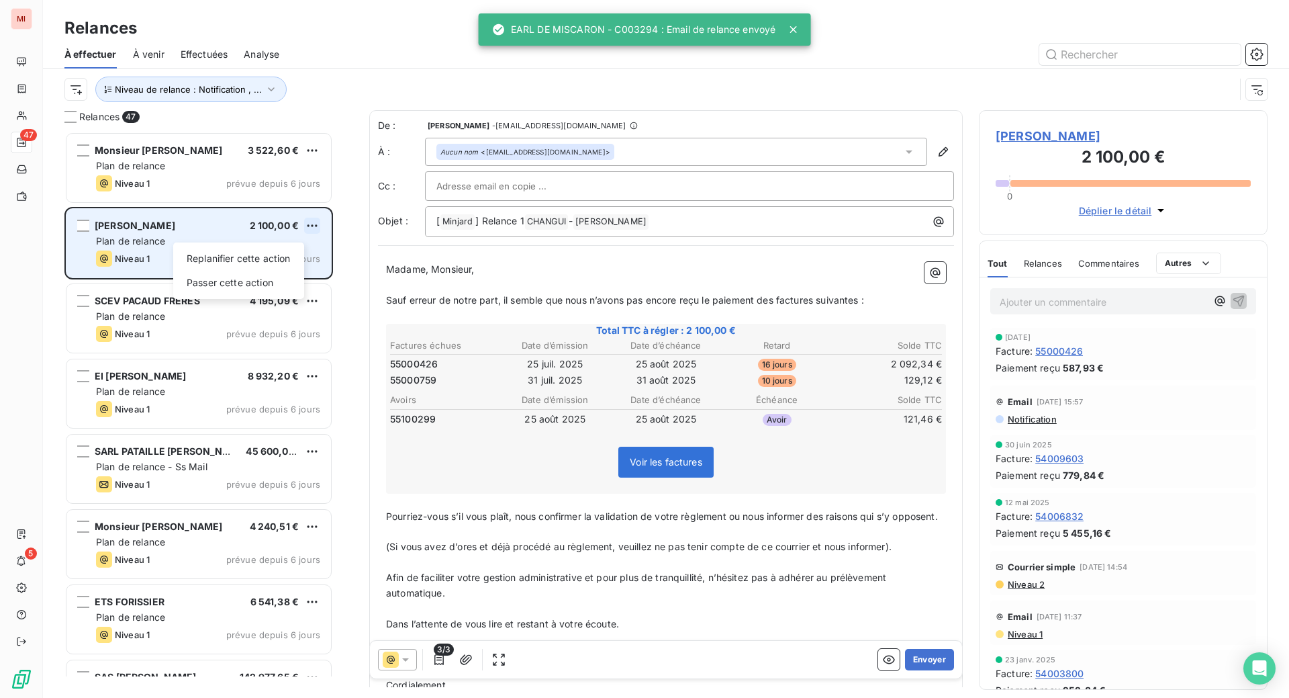
click at [337, 277] on html "MI 47 5 Relances À effectuer À venir Effectuées Analyse Niveau de relance : Not…" at bounding box center [644, 349] width 1289 height 698
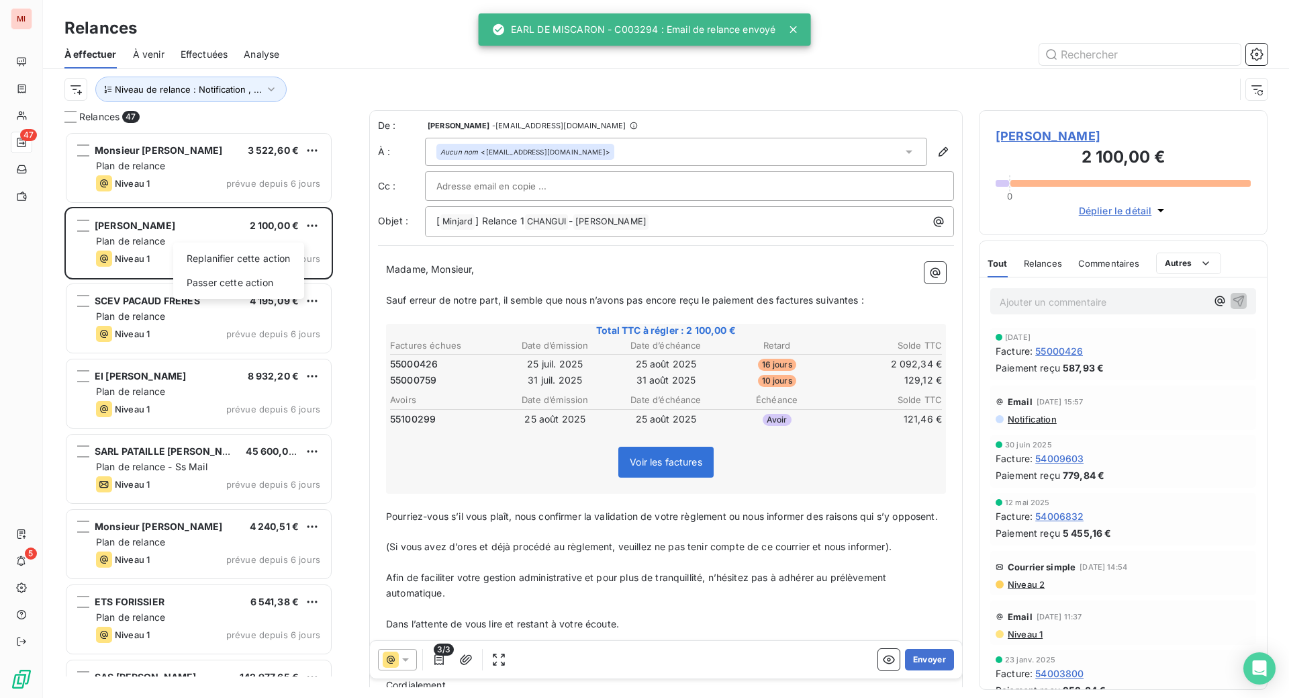
click at [337, 280] on html "MI 47 5 Relances À effectuer À venir Effectuées Analyse Niveau de relance : Not…" at bounding box center [644, 349] width 1289 height 698
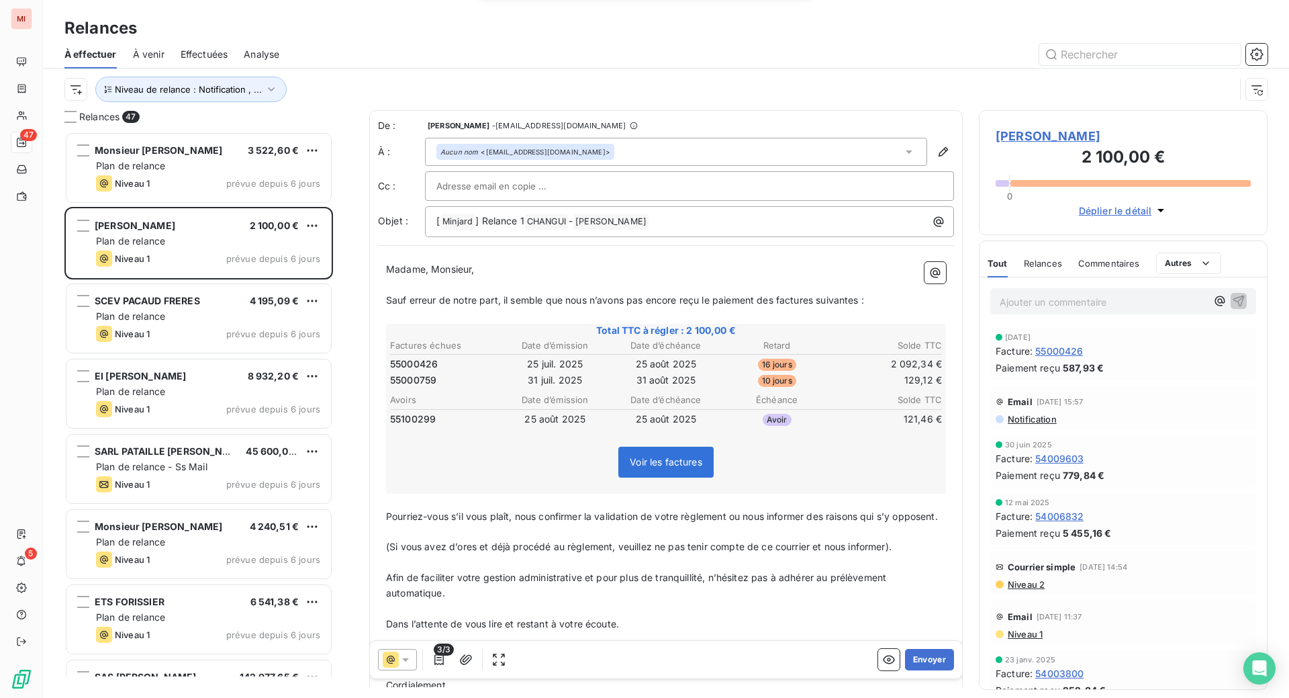
click at [337, 280] on html "MI 47 5 Relances À effectuer À venir Effectuées Analyse Niveau de relance : Not…" at bounding box center [644, 349] width 1289 height 698
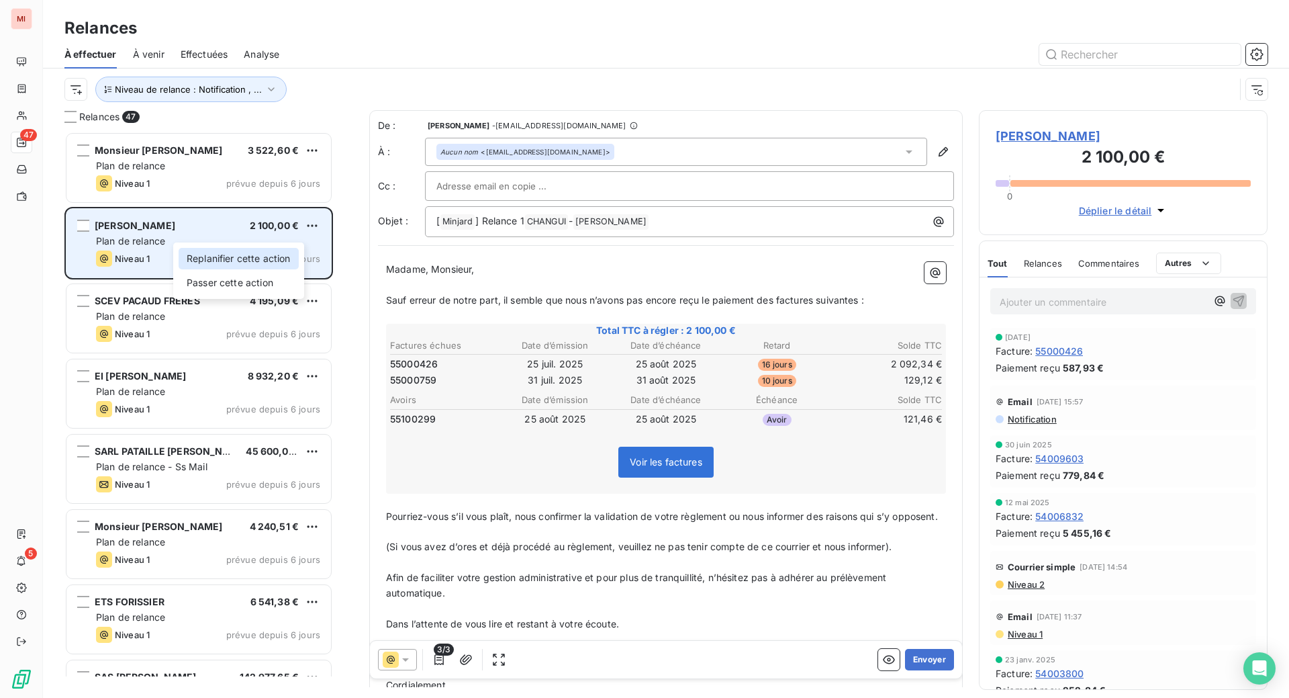
click at [276, 269] on div "Replanifier cette action" at bounding box center [239, 258] width 120 height 21
select select "8"
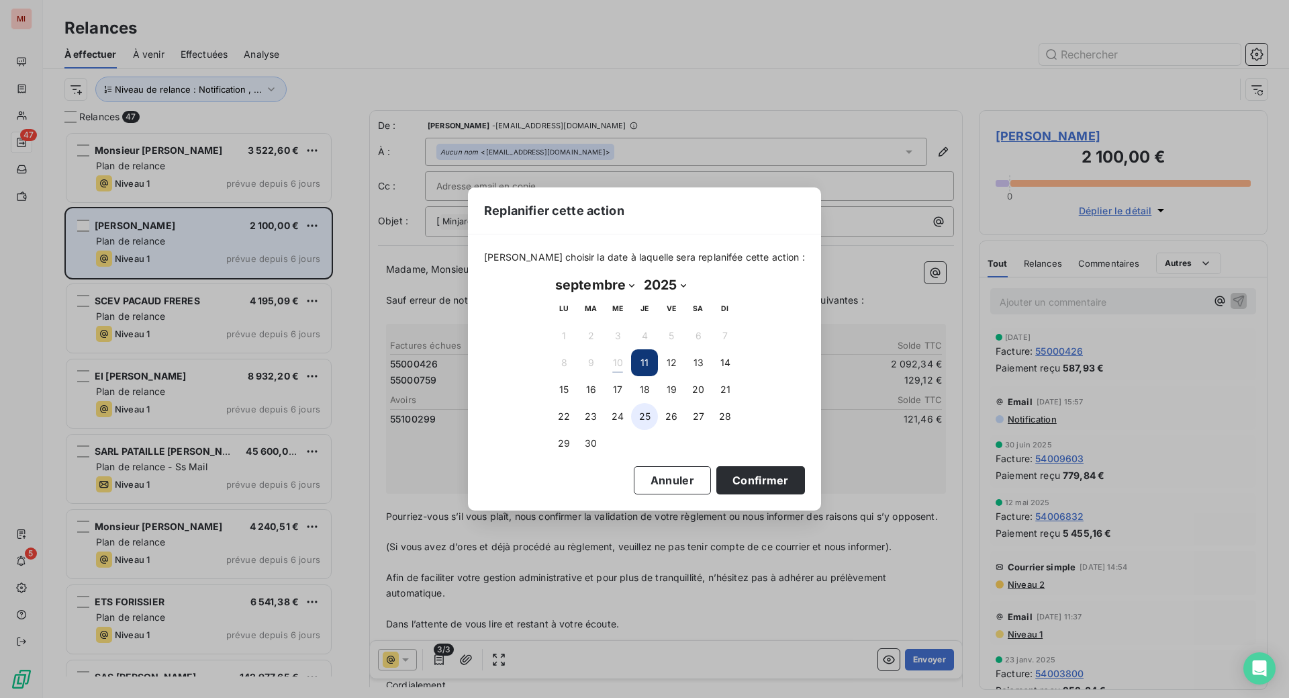
click at [642, 426] on button "25" at bounding box center [644, 416] width 27 height 27
click at [636, 401] on button "18" at bounding box center [644, 389] width 27 height 27
click at [799, 494] on button "Confirmer" at bounding box center [760, 480] width 89 height 28
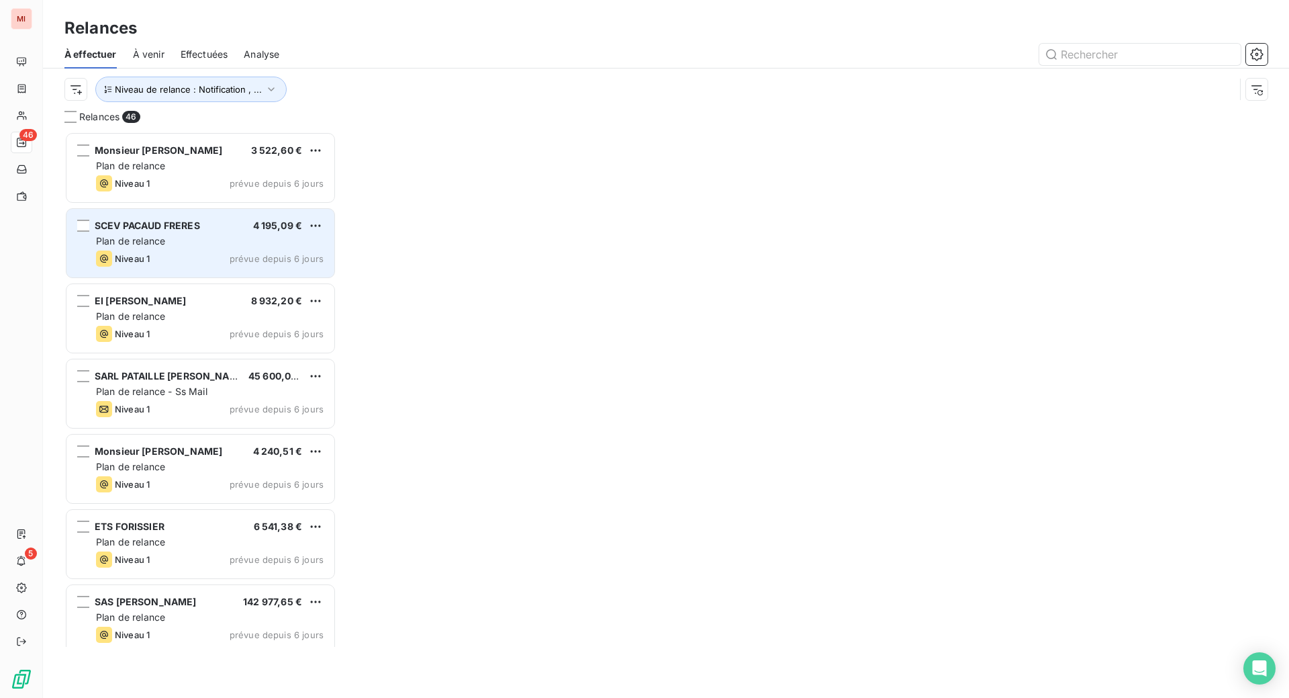
scroll to position [532, 256]
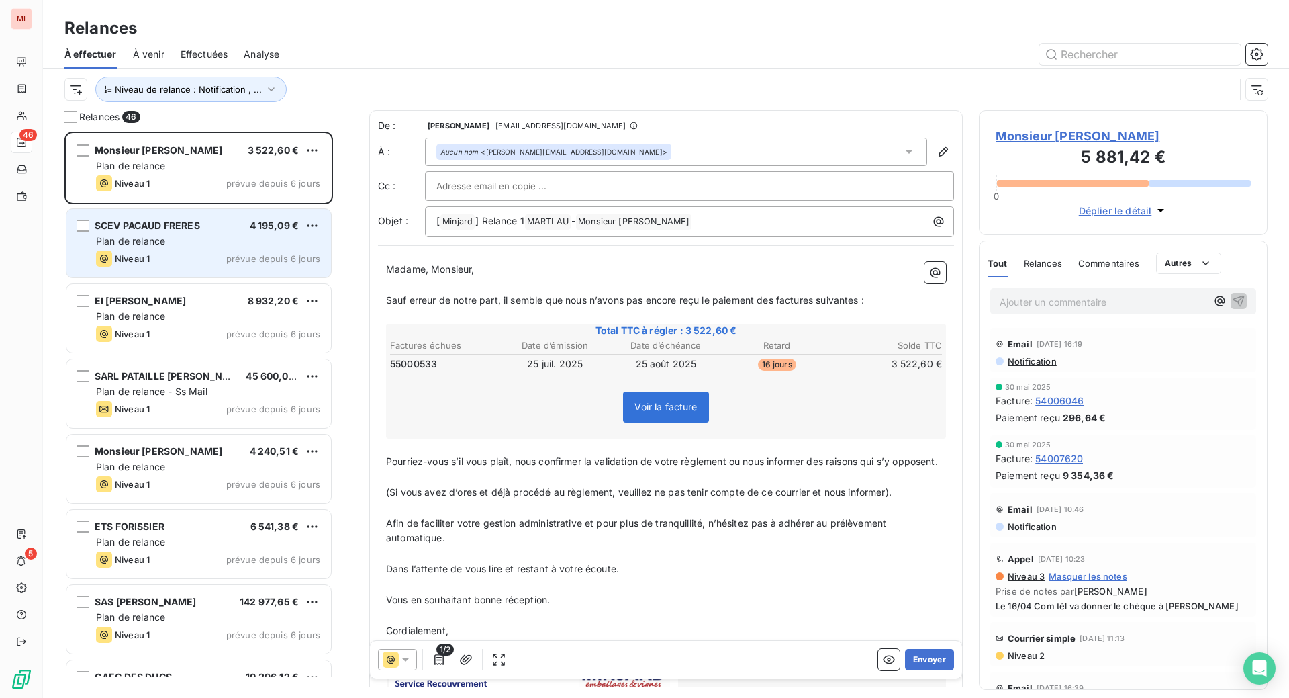
click at [204, 277] on div "SCEV PACAUD FRERES 4 195,09 € Plan de relance Niveau 1 prévue depuis 6 jours" at bounding box center [198, 243] width 265 height 68
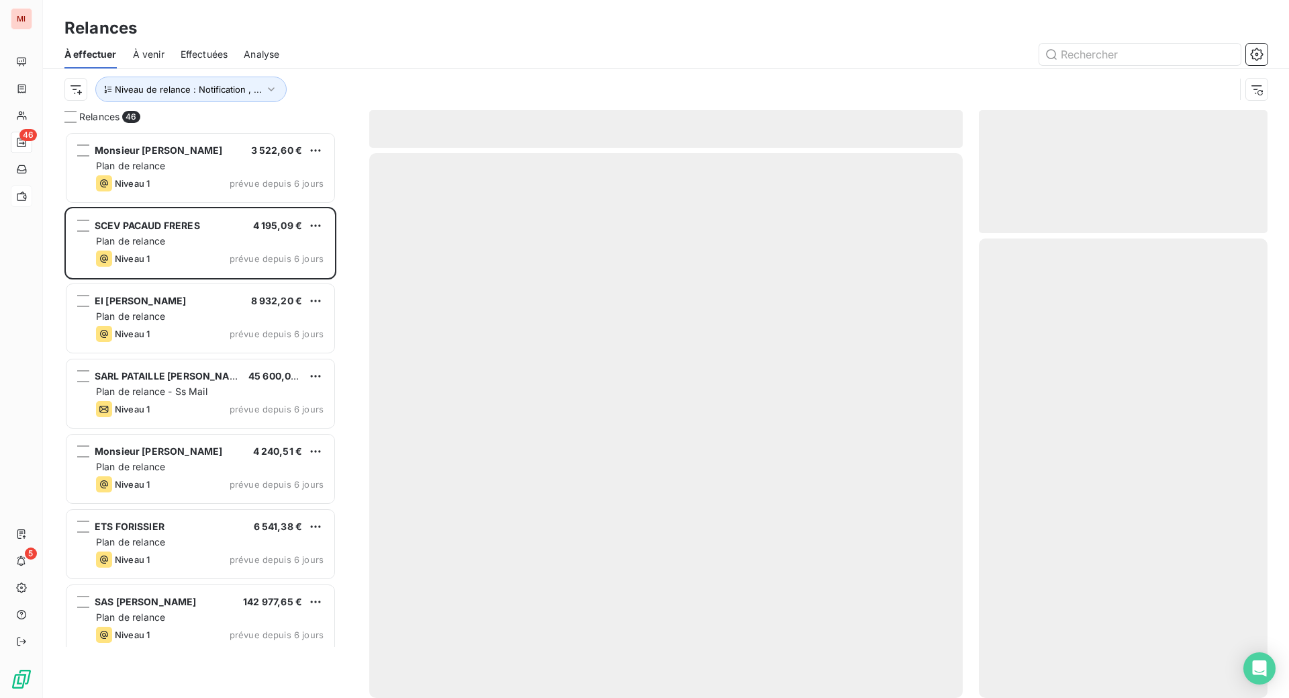
scroll to position [532, 256]
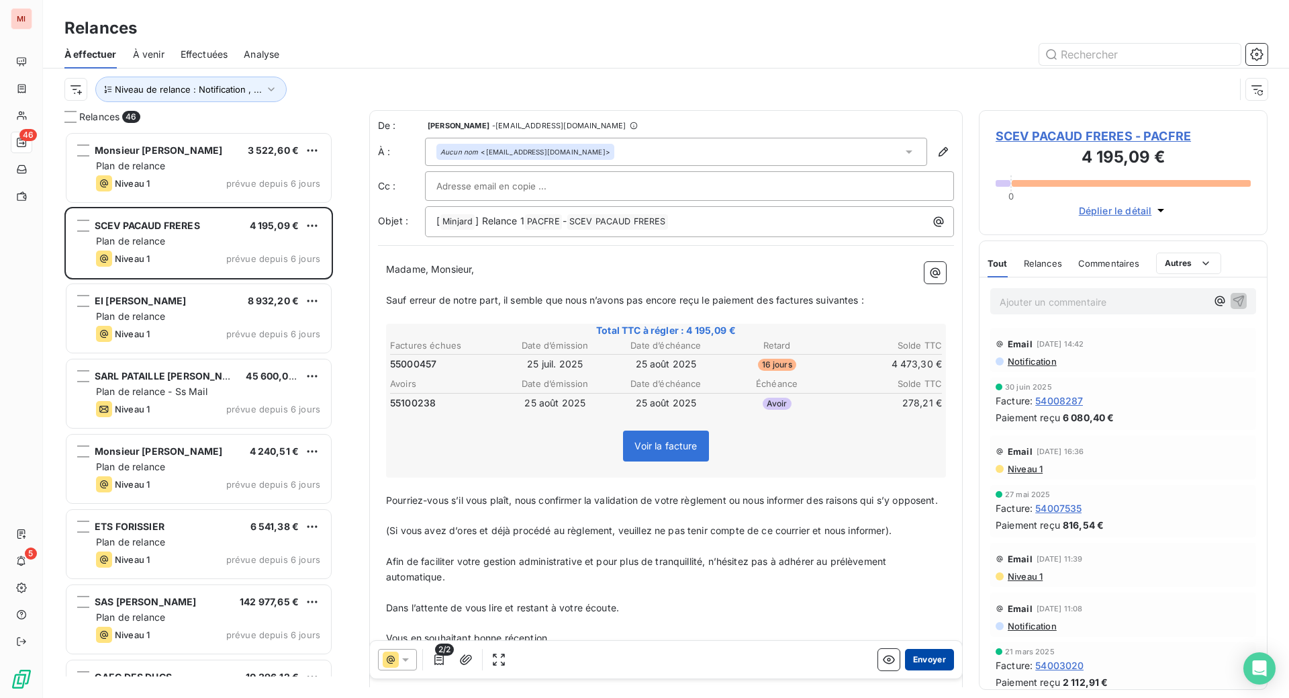
click at [905, 670] on button "Envoyer" at bounding box center [929, 659] width 49 height 21
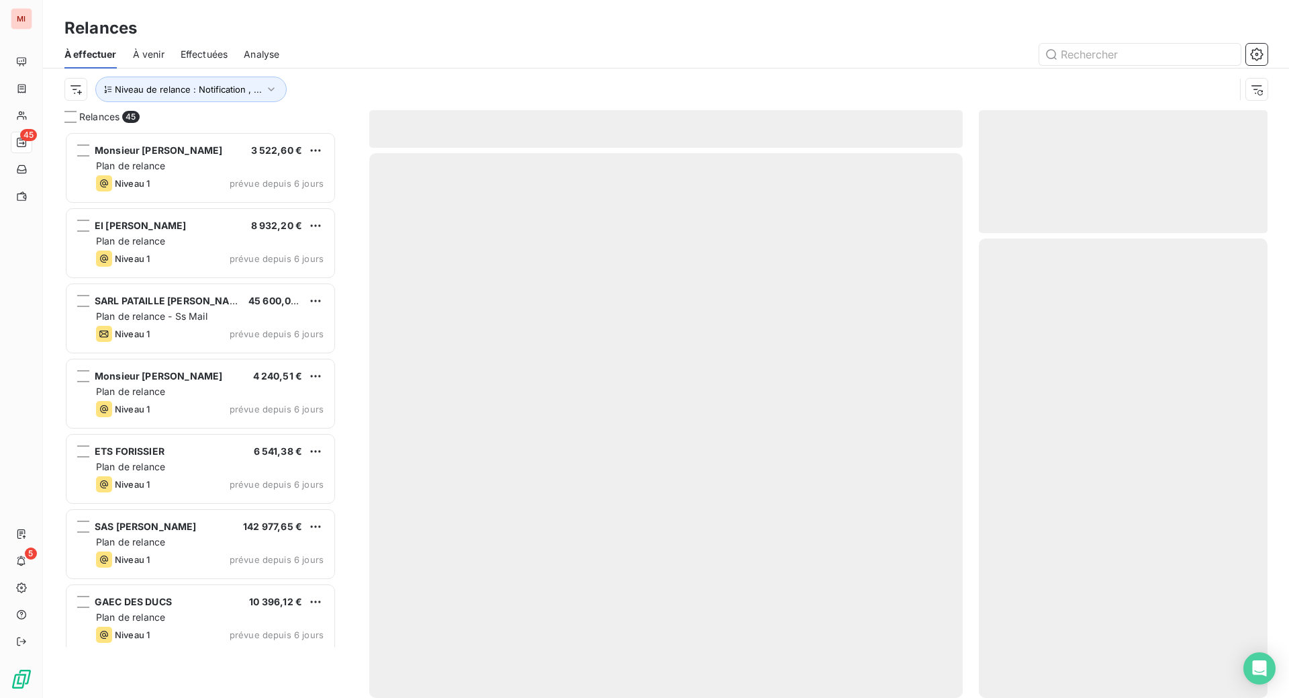
scroll to position [532, 256]
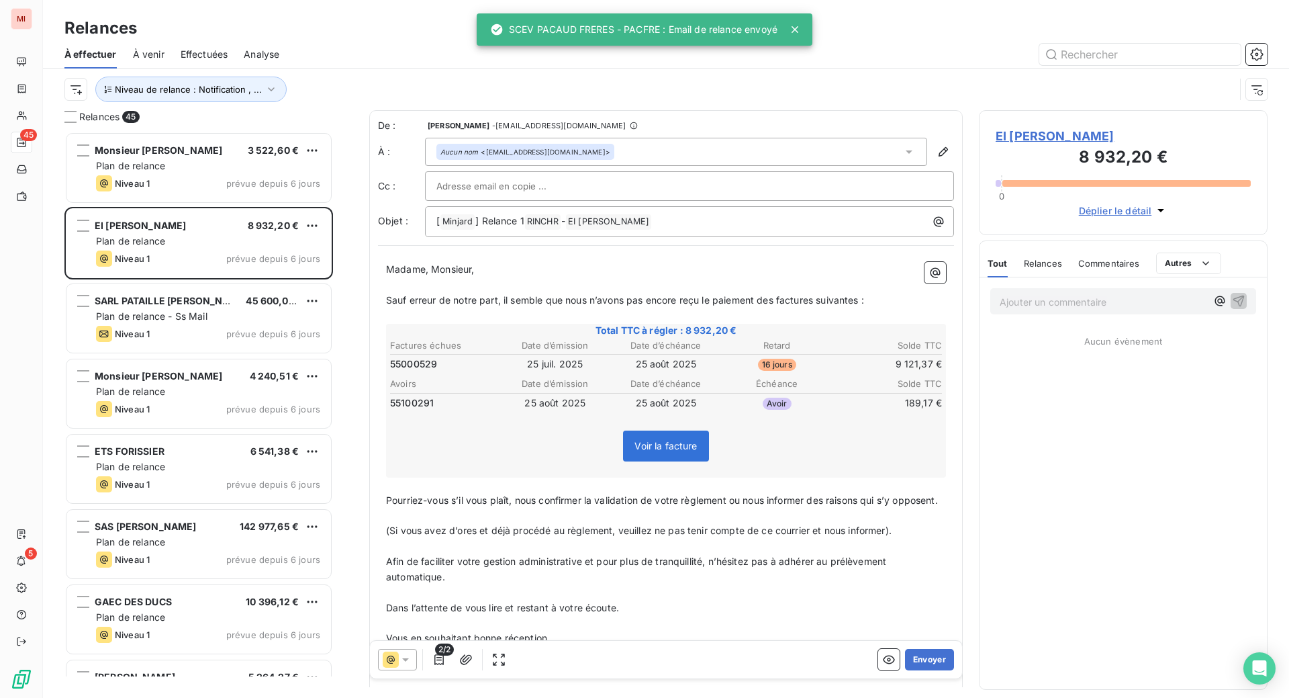
scroll to position [532, 256]
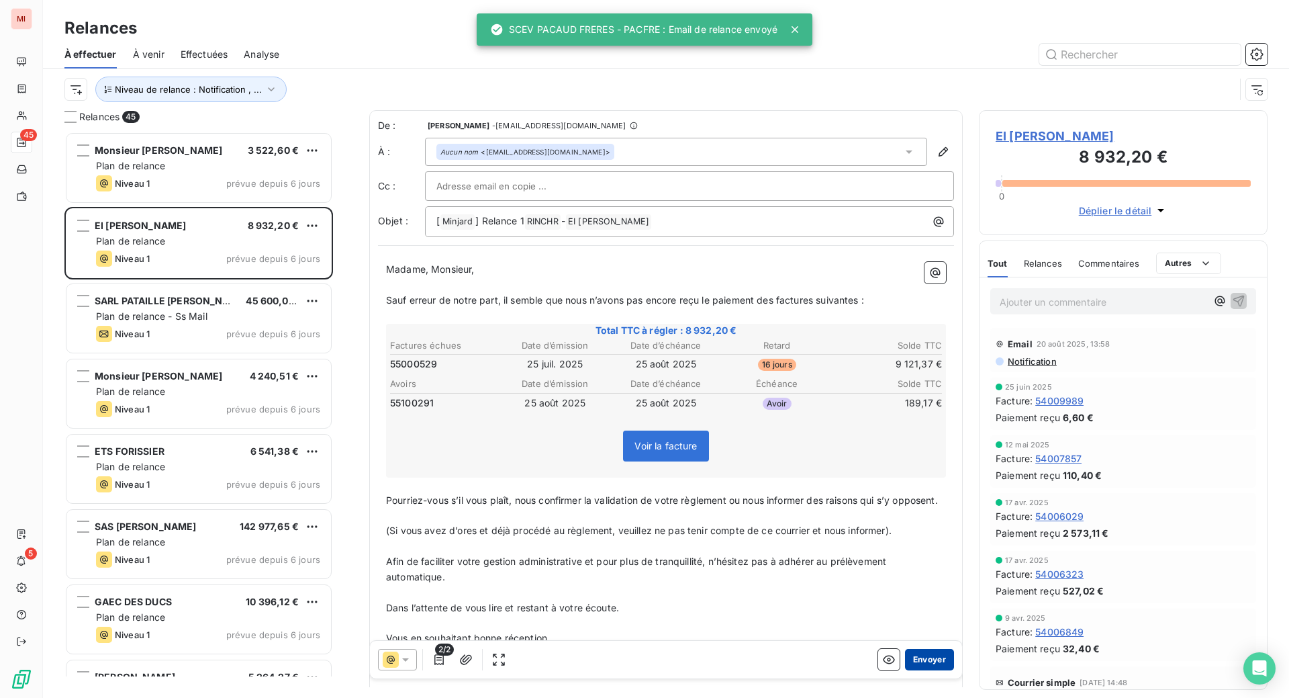
click at [908, 670] on button "Envoyer" at bounding box center [929, 659] width 49 height 21
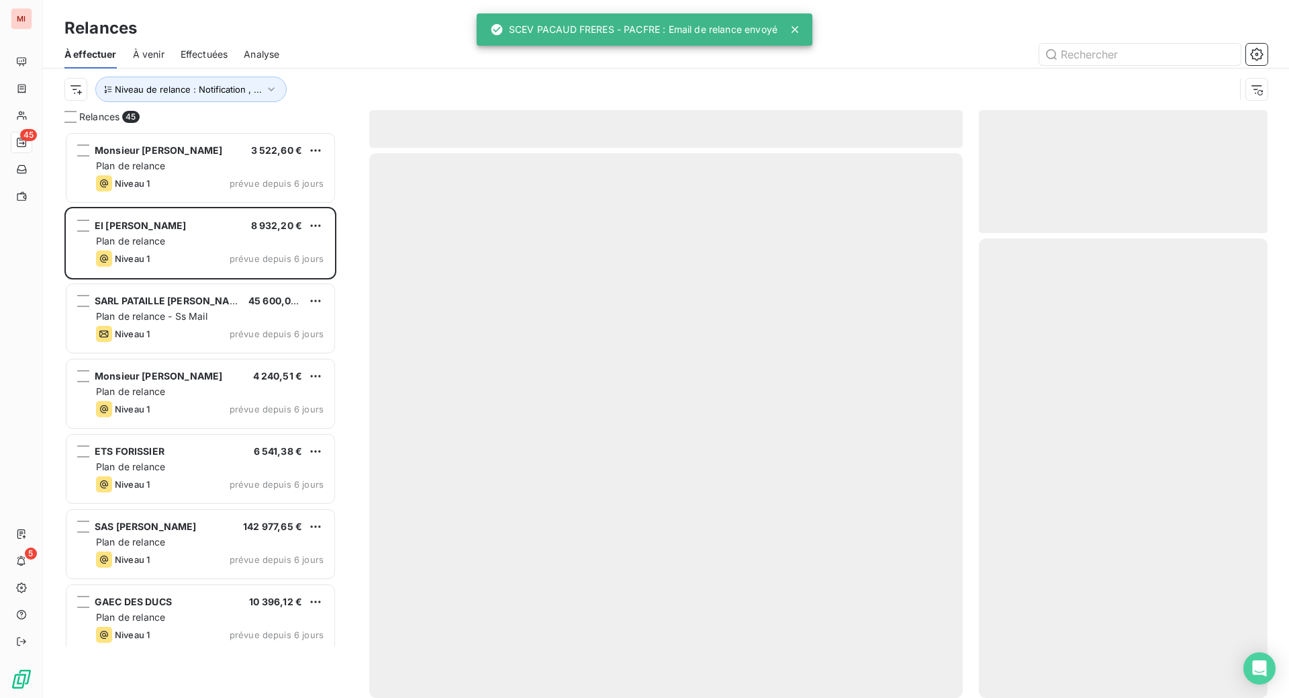
scroll to position [502, 259]
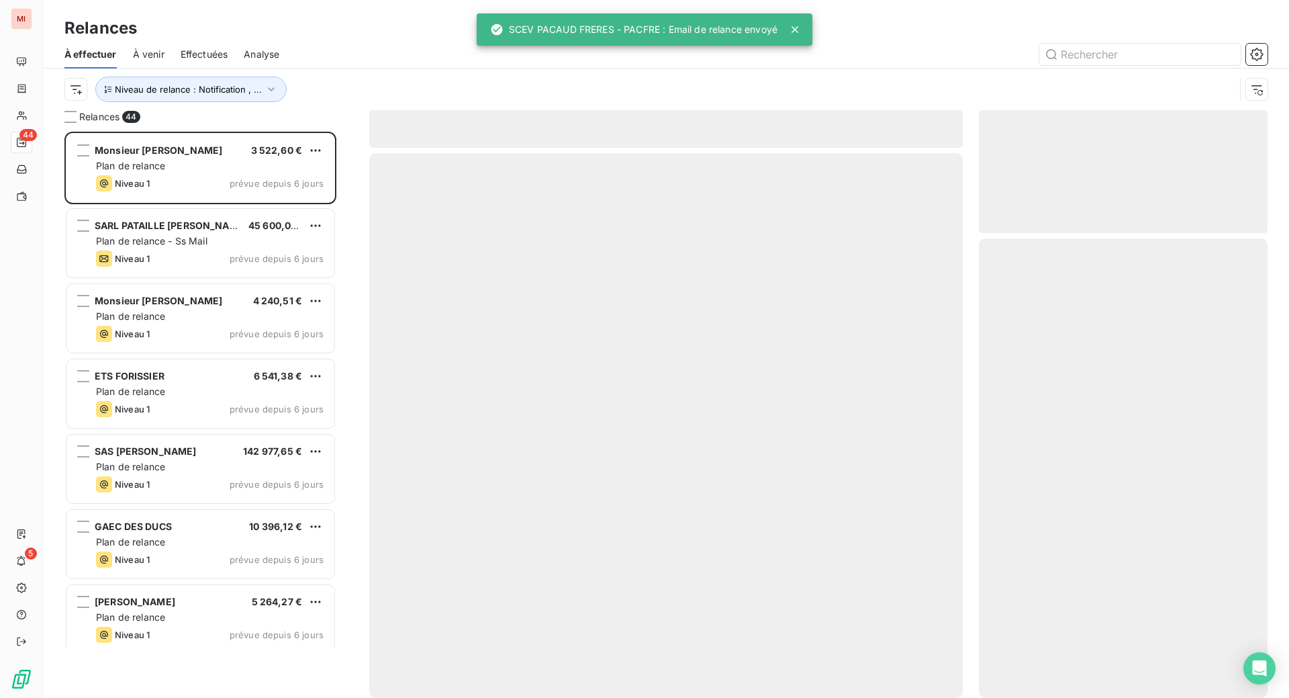
scroll to position [532, 256]
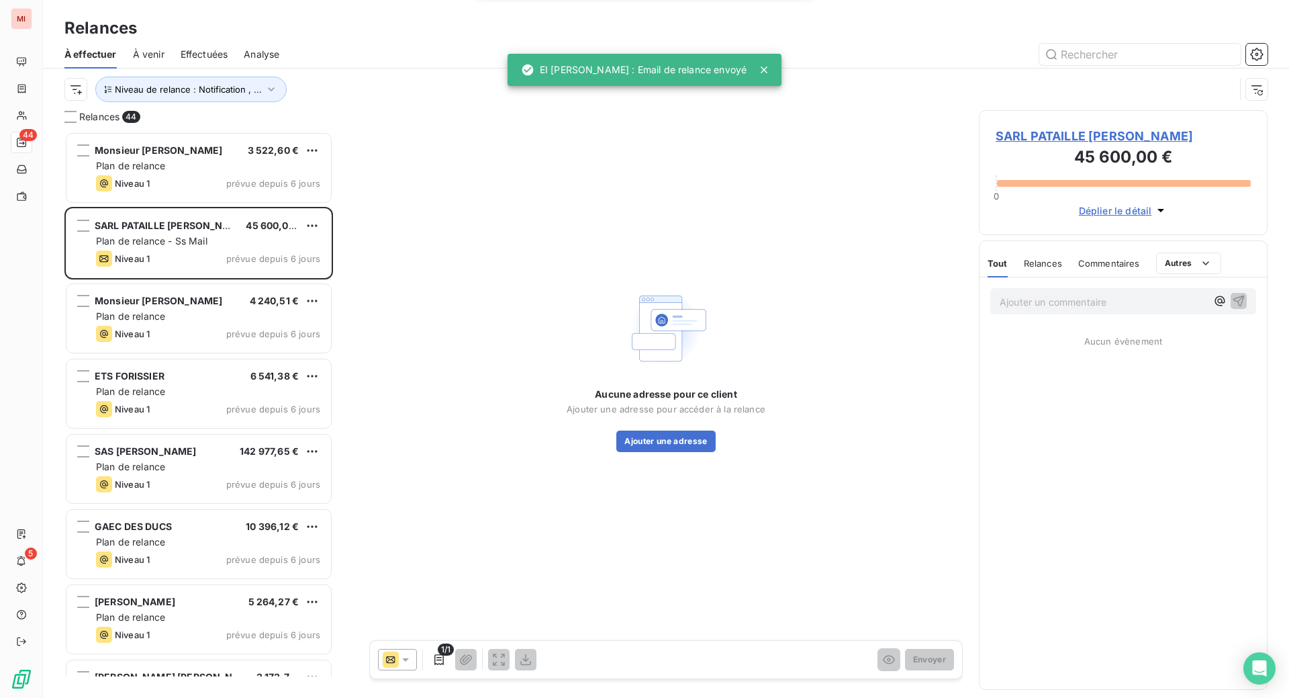
scroll to position [532, 256]
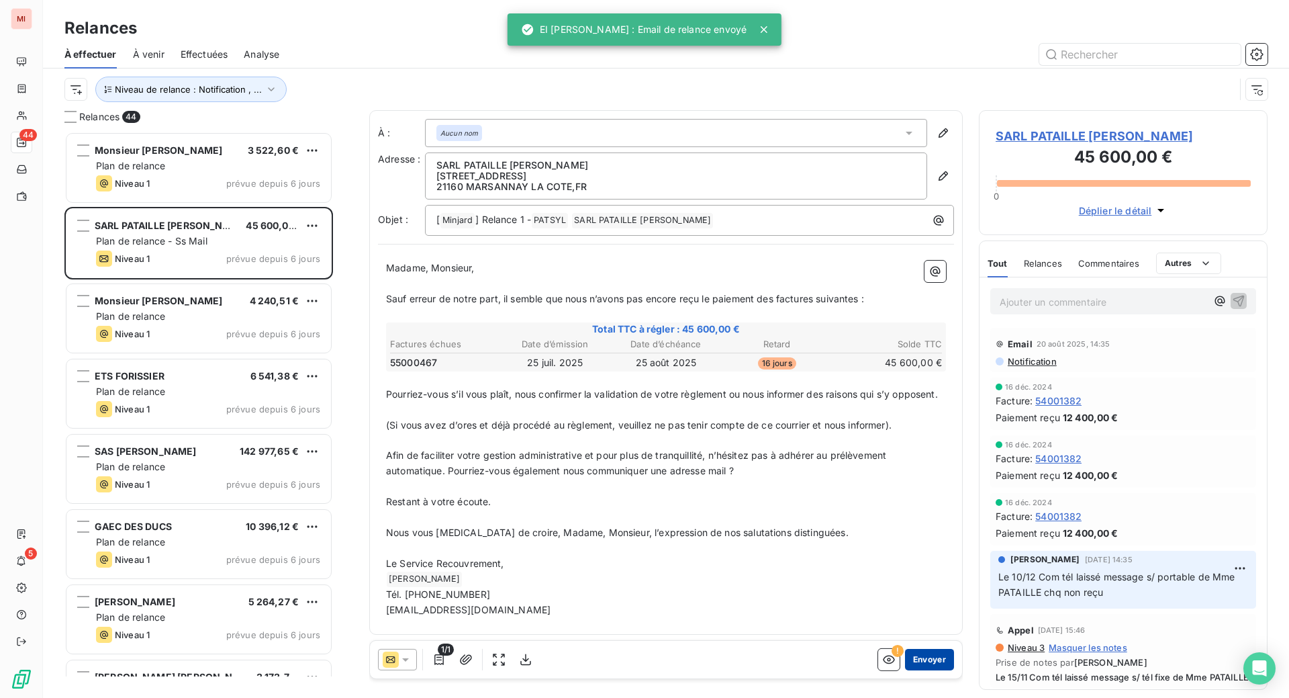
click at [910, 670] on button "Envoyer" at bounding box center [929, 659] width 49 height 21
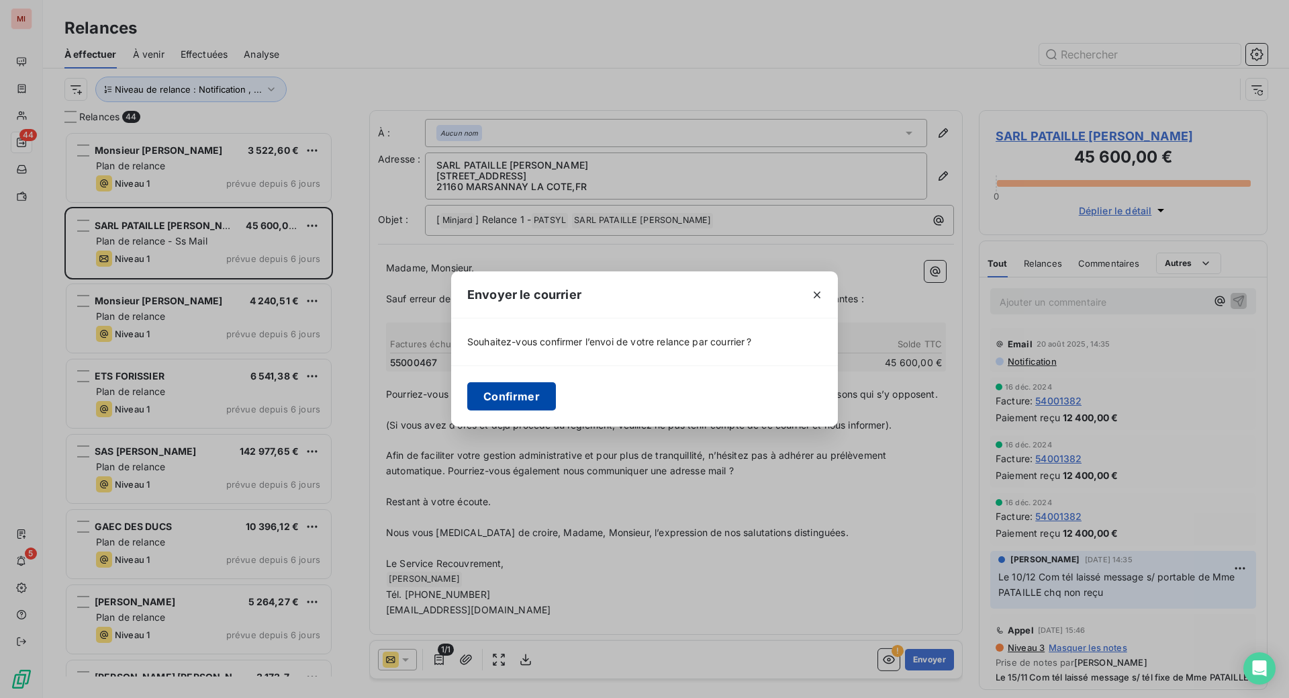
click at [467, 408] on button "Confirmer" at bounding box center [511, 396] width 89 height 28
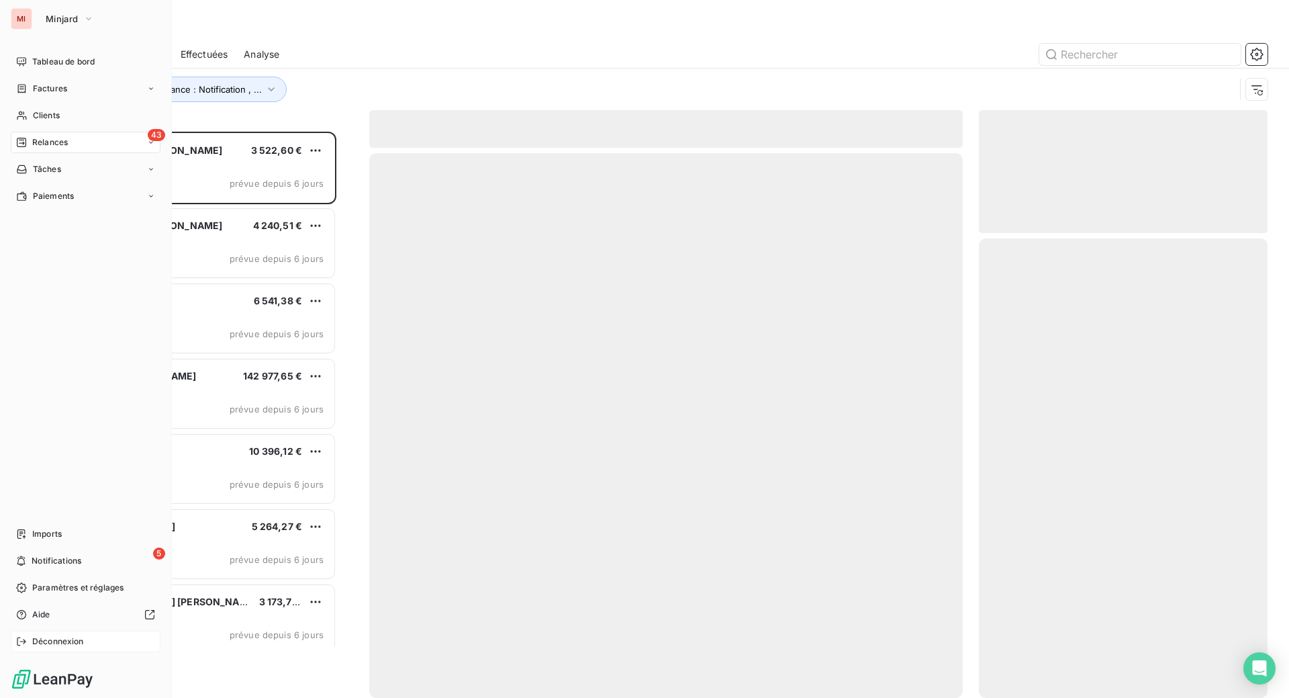
scroll to position [532, 256]
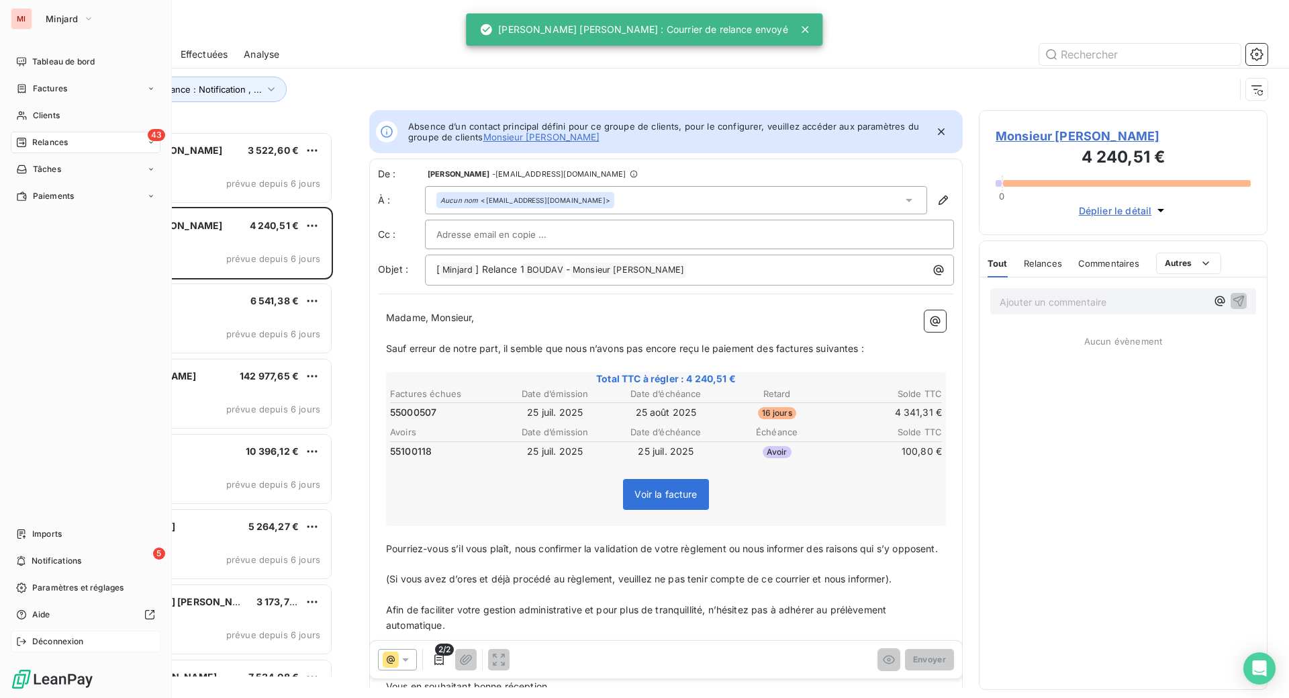
scroll to position [532, 256]
click at [56, 635] on span "Déconnexion" at bounding box center [58, 641] width 52 height 12
